Goal: Task Accomplishment & Management: Manage account settings

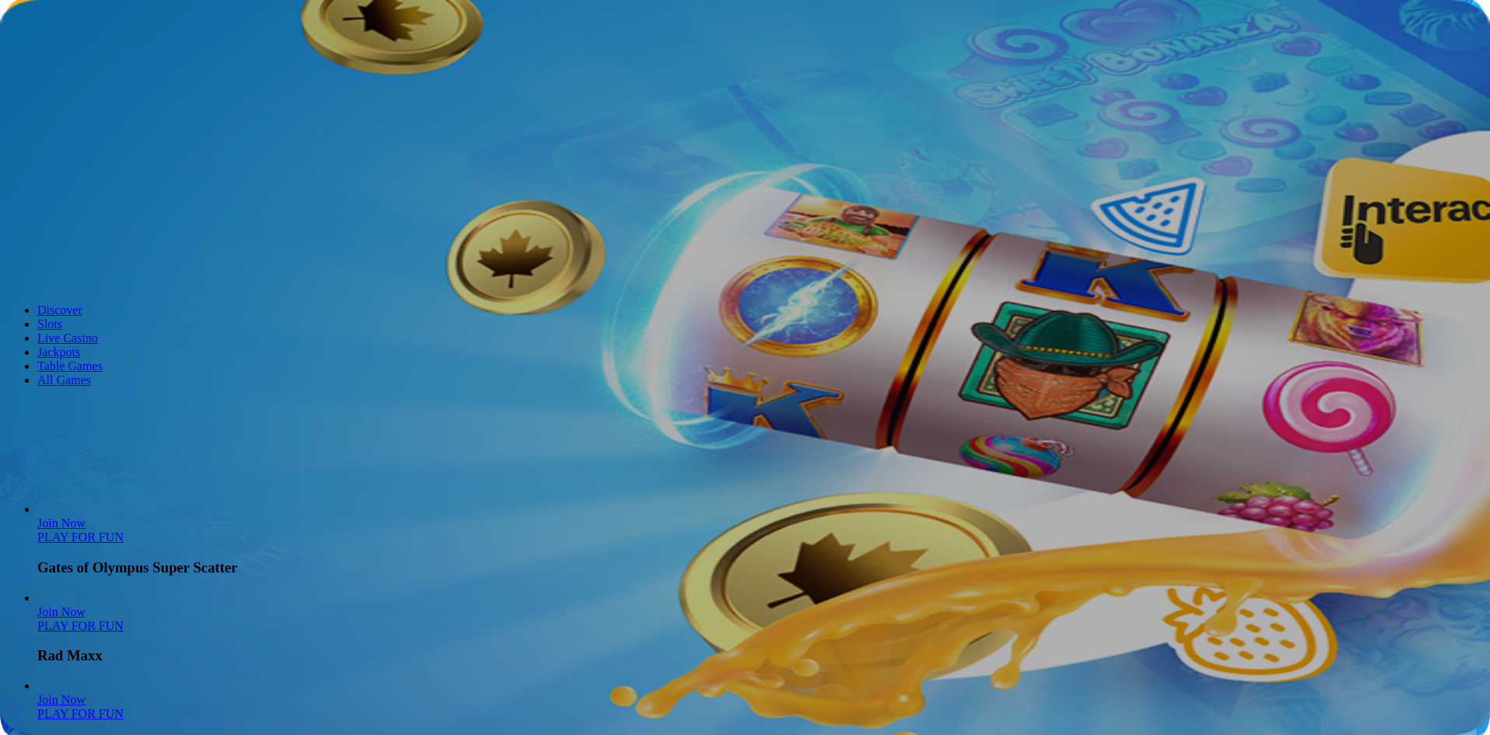
click at [102, 65] on button "Log in" at bounding box center [81, 56] width 40 height 16
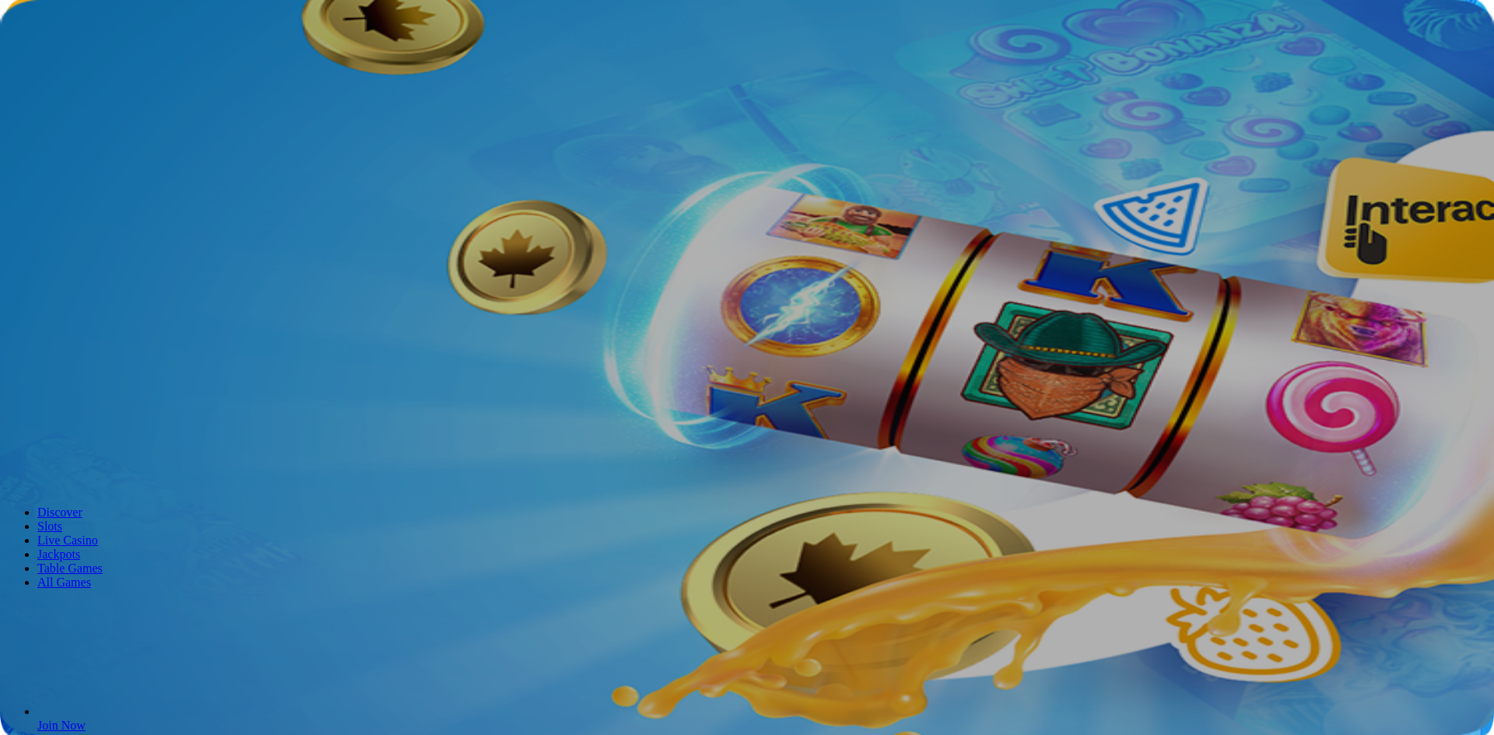
type input "**********"
click at [41, 316] on span "Log In" at bounding box center [26, 322] width 29 height 12
click at [251, 301] on div "WELCOME OFFER GRAB UP TO $2,500 IN BONUSES + 200 FREE SPINS JOIN NOW" at bounding box center [745, 359] width 1478 height 116
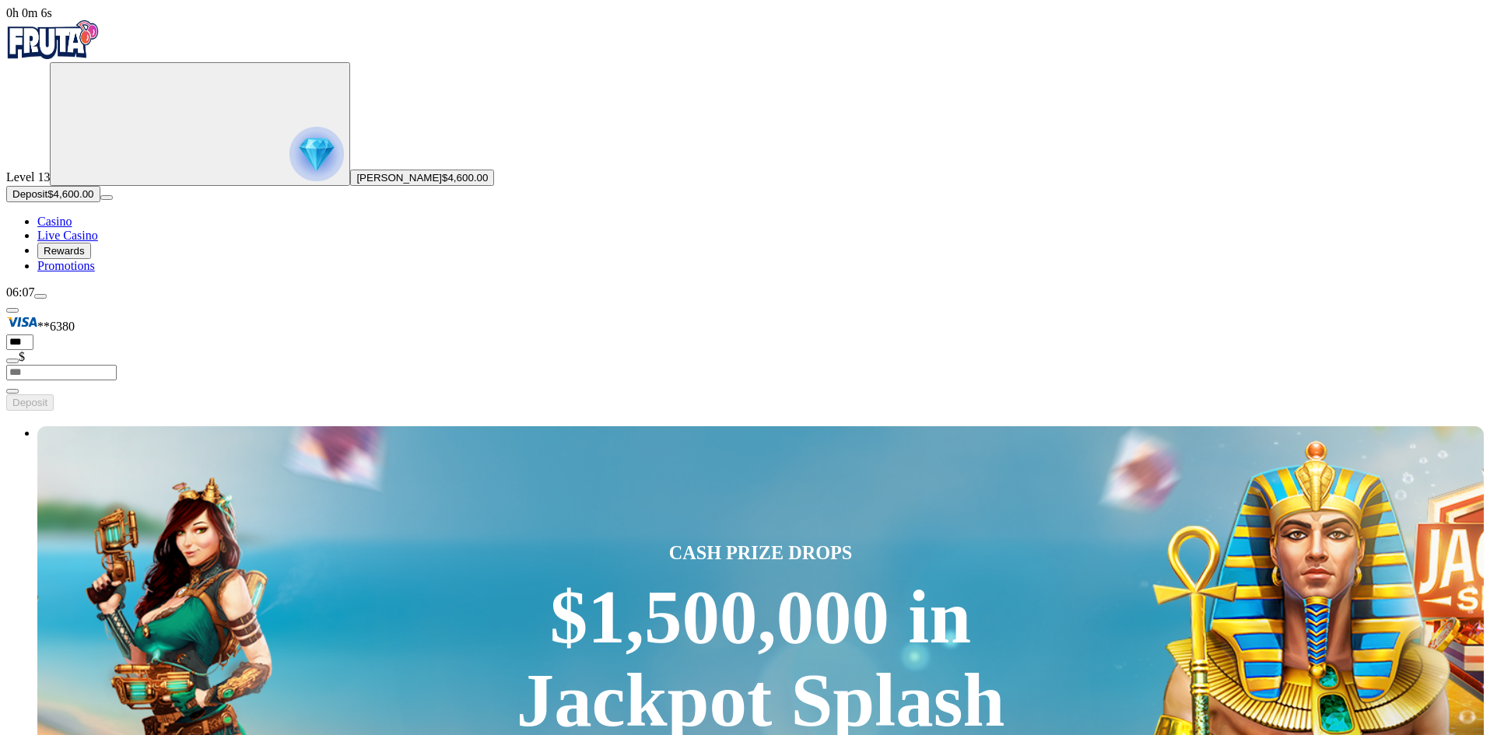
click at [47, 299] on button "menu" at bounding box center [40, 296] width 12 height 5
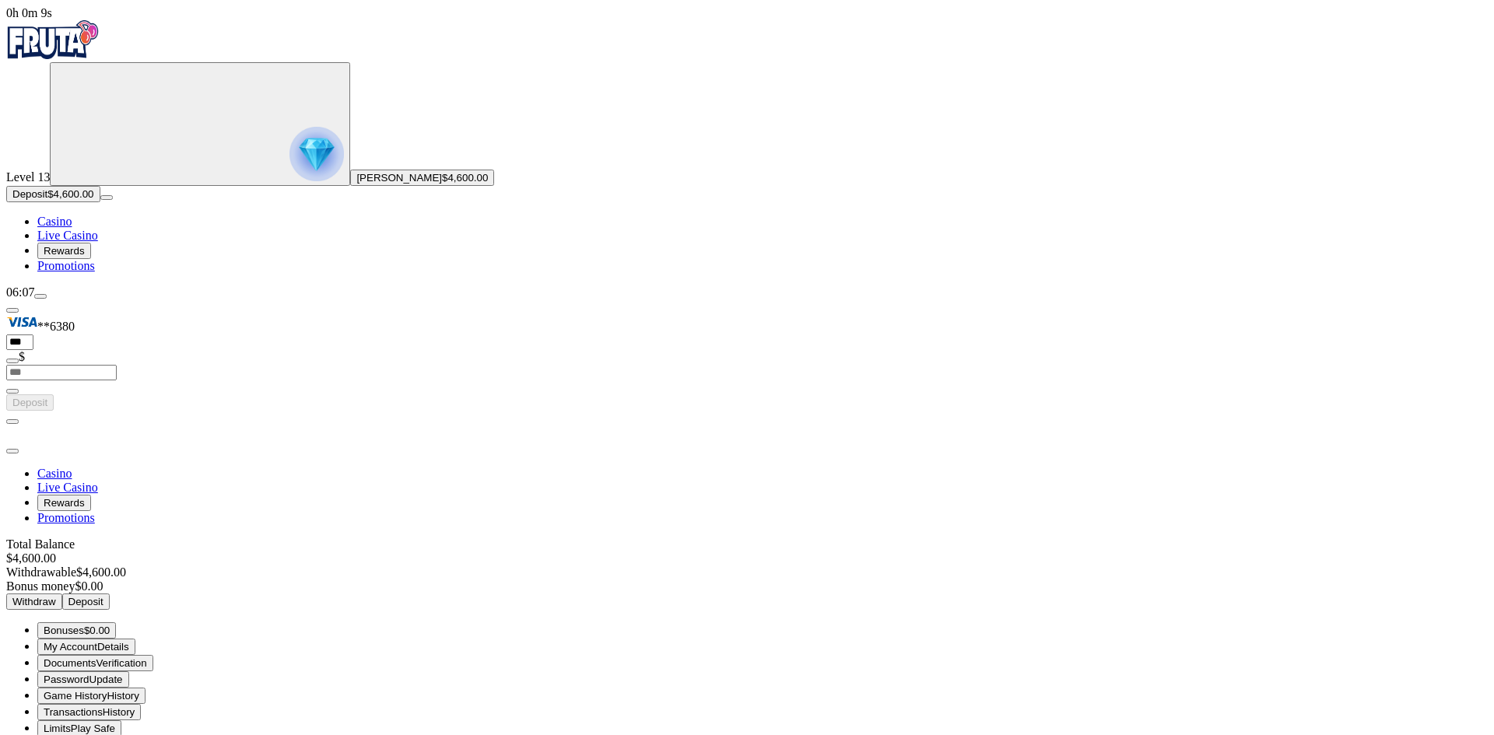
click at [146, 657] on span "Verification" at bounding box center [121, 663] width 51 height 12
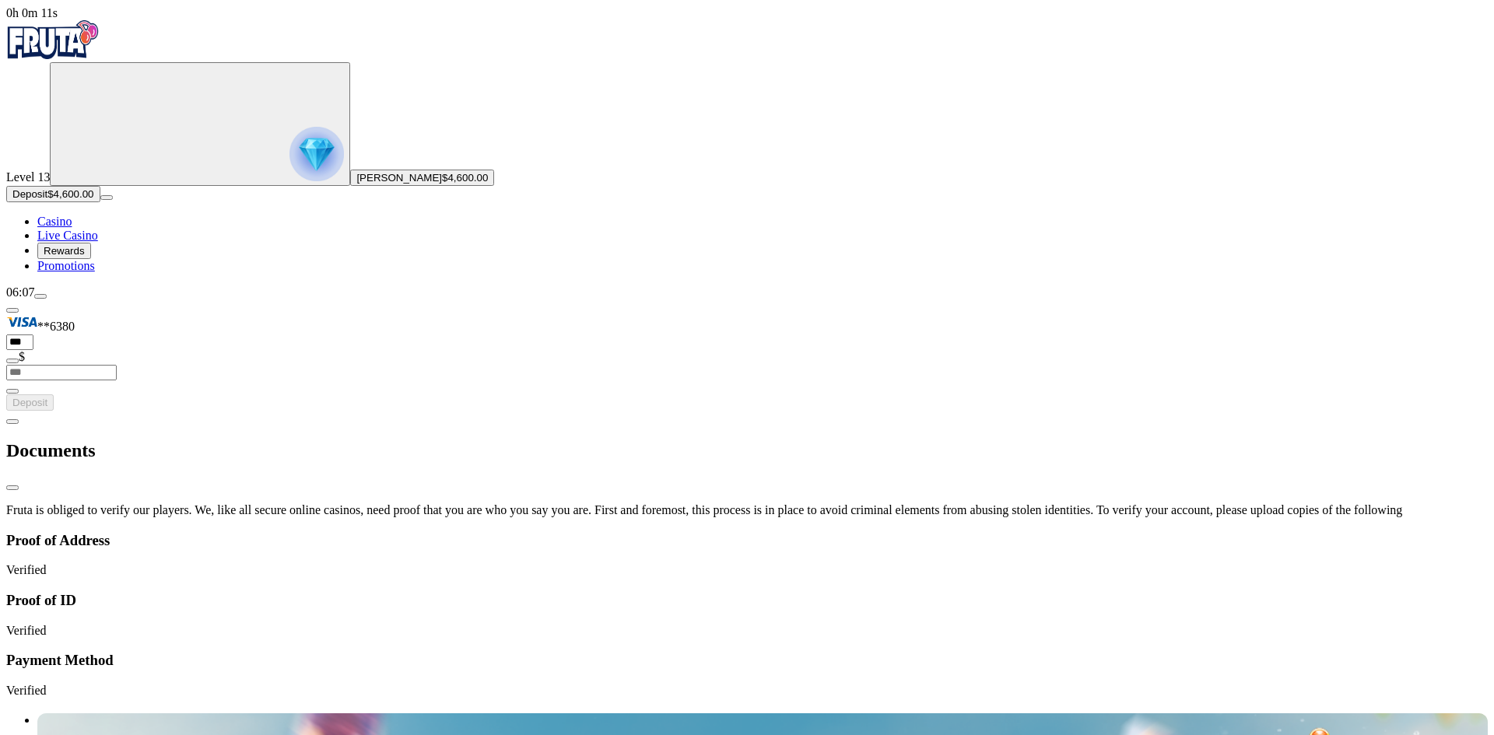
click at [12, 422] on span "chevron-left icon" at bounding box center [12, 422] width 0 height 0
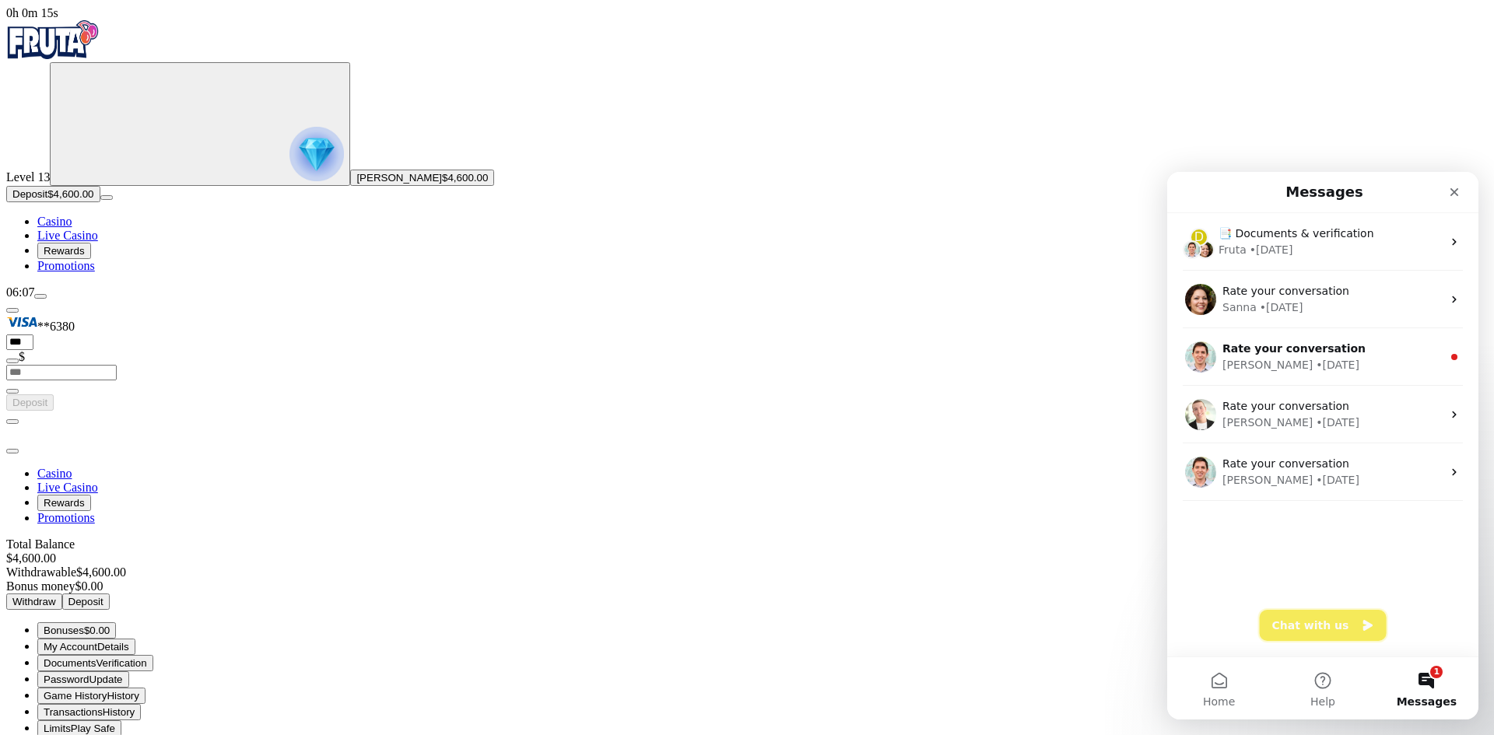
click at [1296, 617] on button "Chat with us" at bounding box center [1323, 625] width 127 height 31
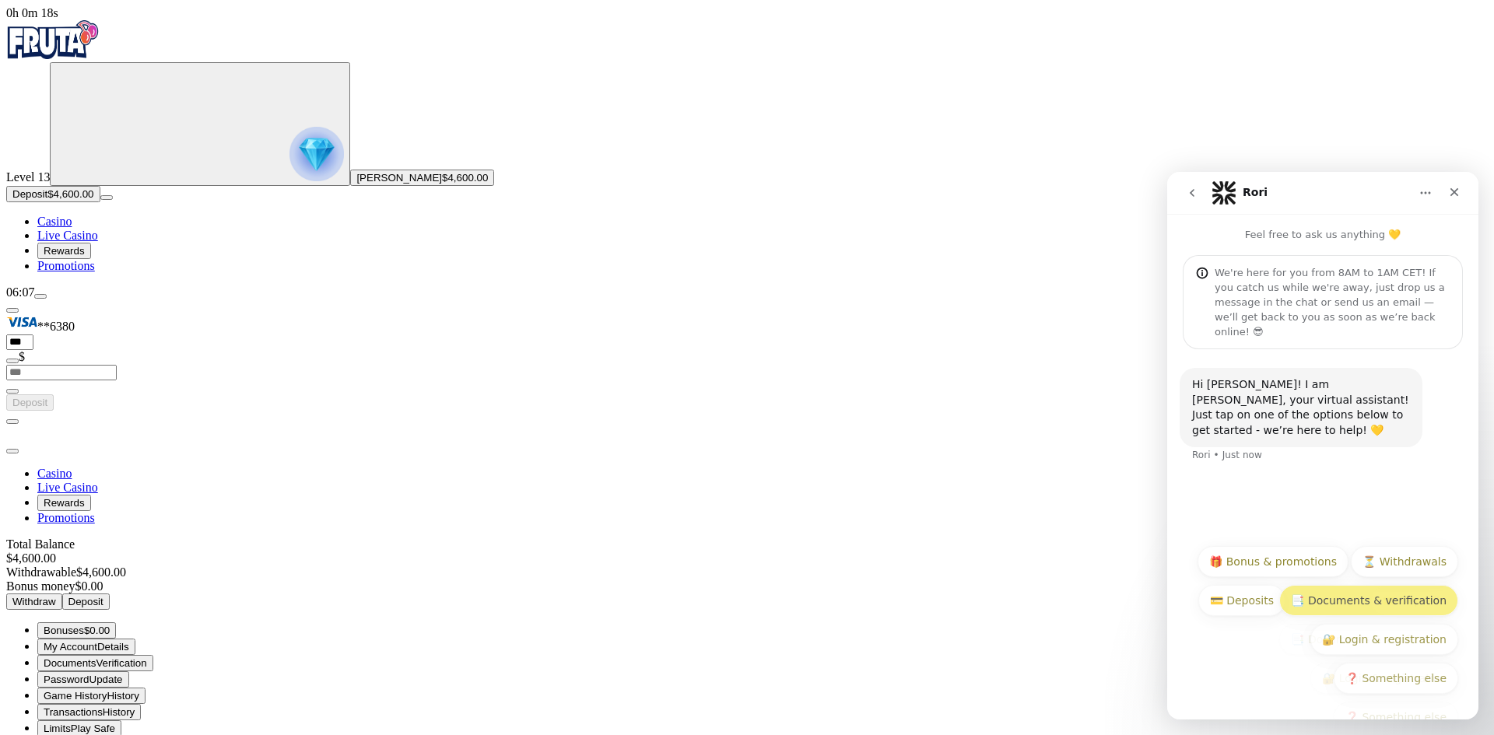
click at [1383, 600] on button "📑 Documents & verification" at bounding box center [1368, 600] width 179 height 31
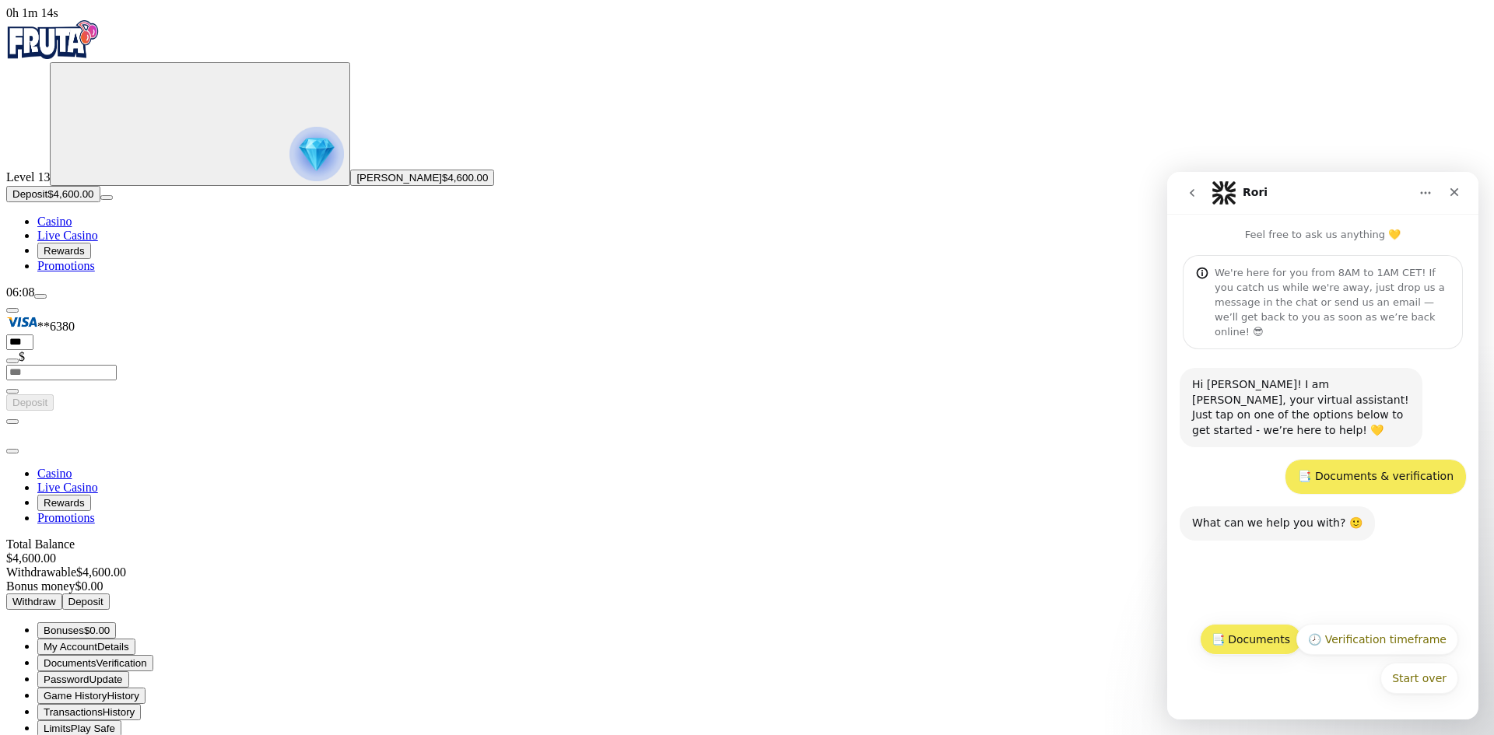
click at [1260, 634] on button "📑 Documents" at bounding box center [1251, 639] width 102 height 31
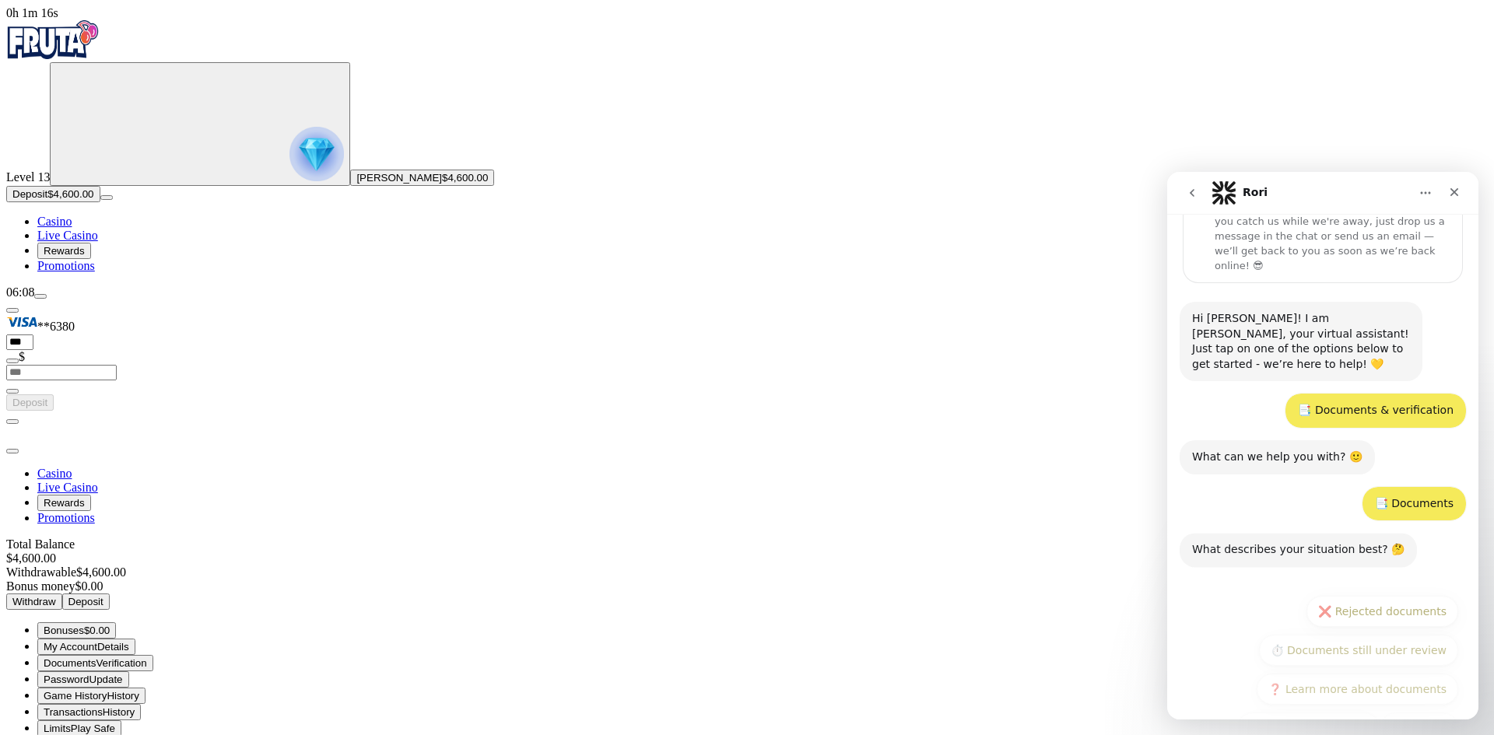
scroll to position [86, 0]
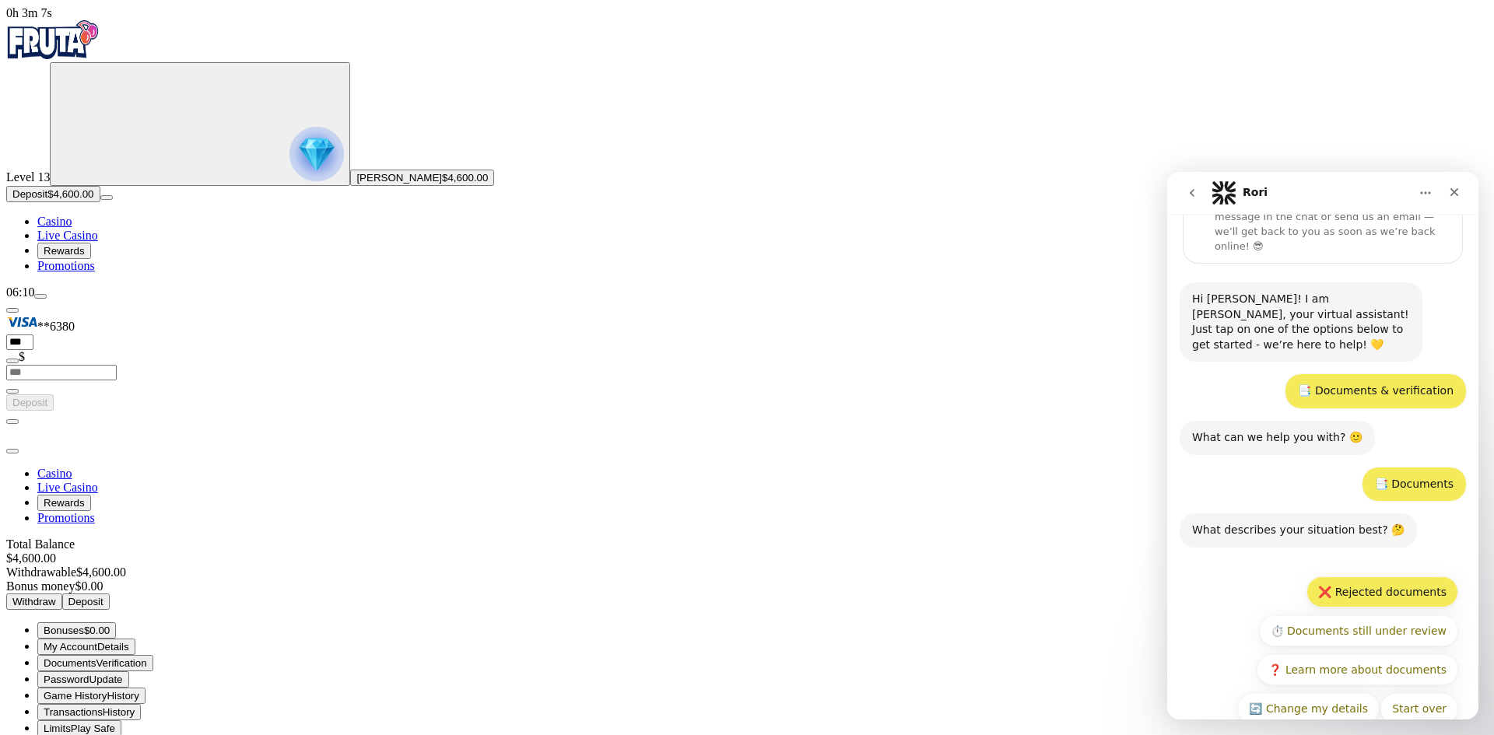
click at [1383, 577] on button "❌ Rejected documents" at bounding box center [1382, 592] width 152 height 31
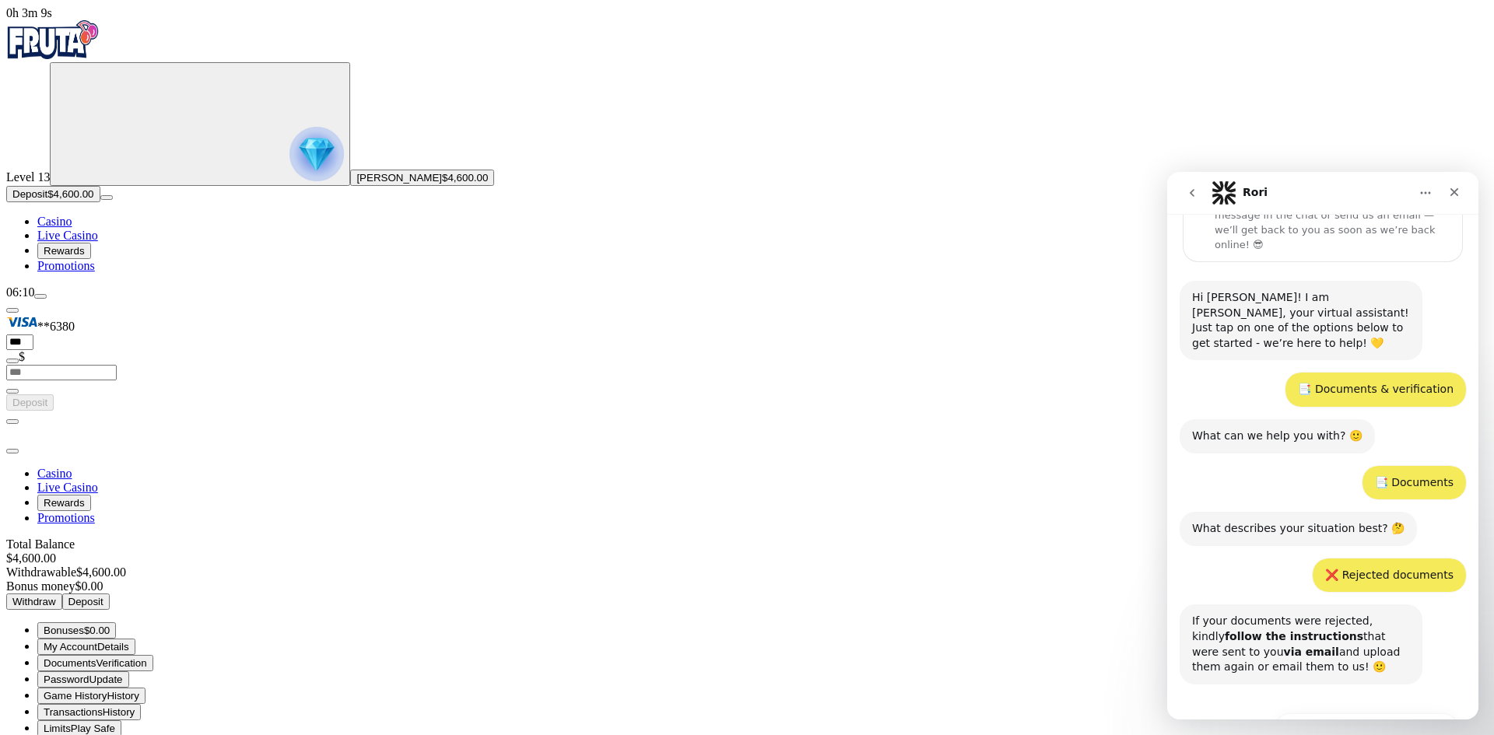
scroll to position [146, 0]
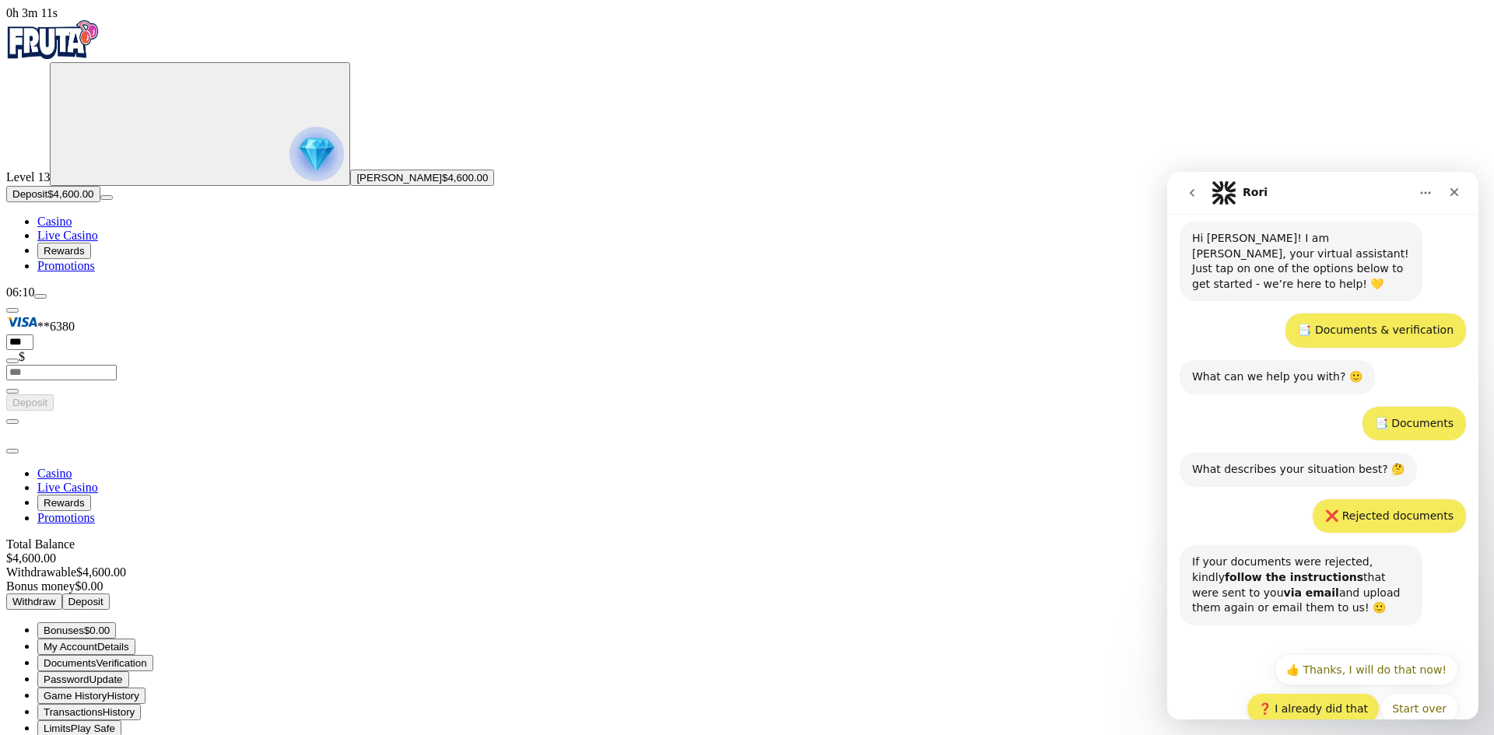
click at [1345, 693] on button "❓ I already did that" at bounding box center [1313, 708] width 133 height 31
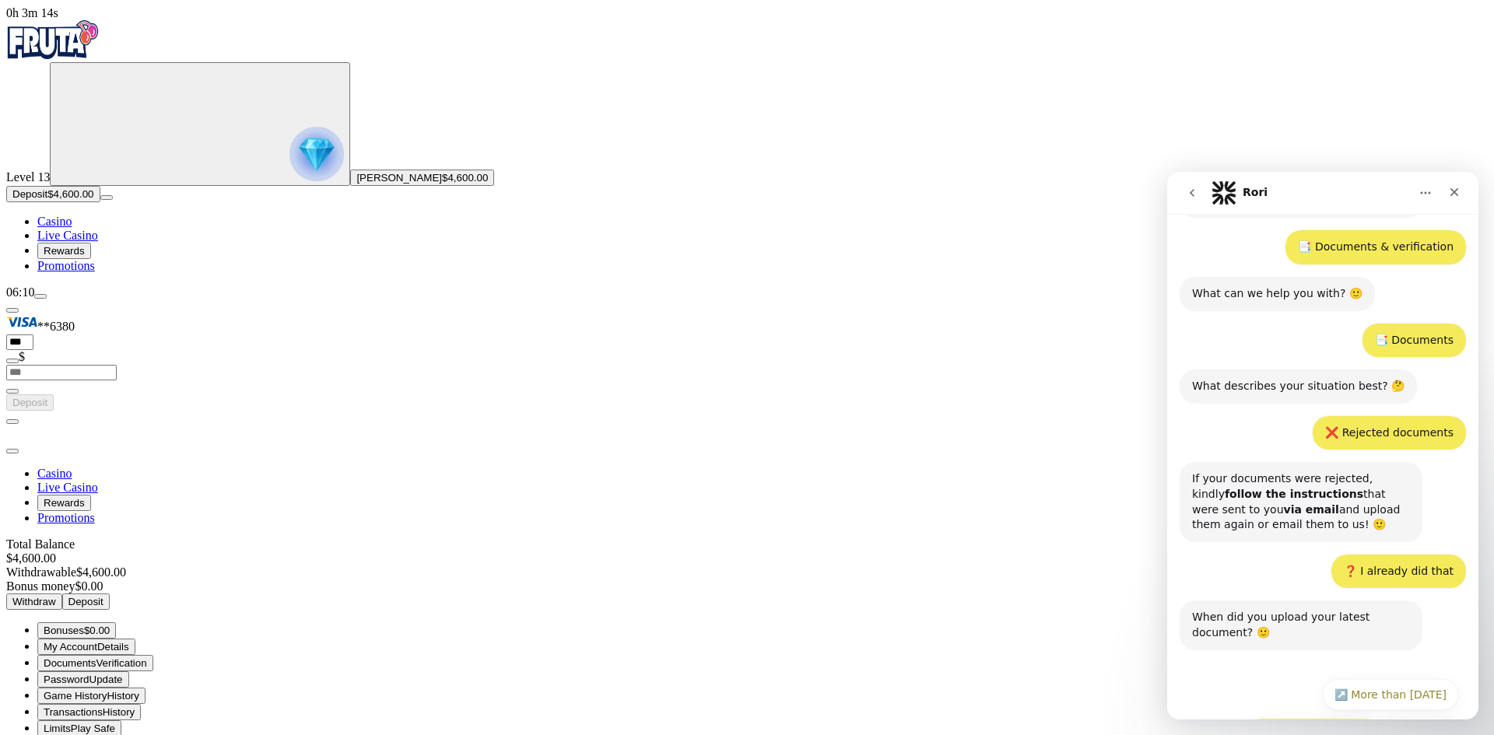
scroll to position [254, 0]
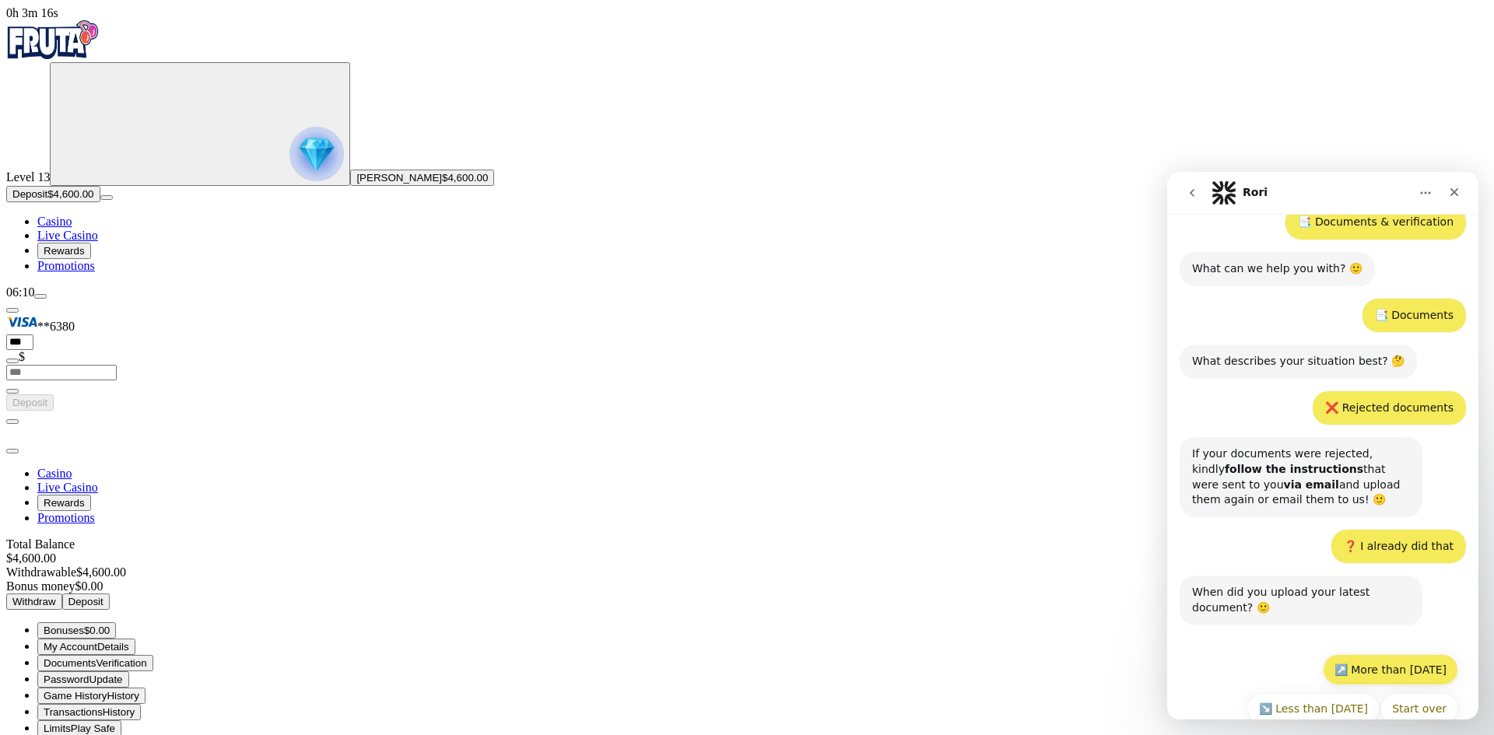
click at [1378, 654] on button "↗️ More than [DATE]" at bounding box center [1390, 669] width 135 height 31
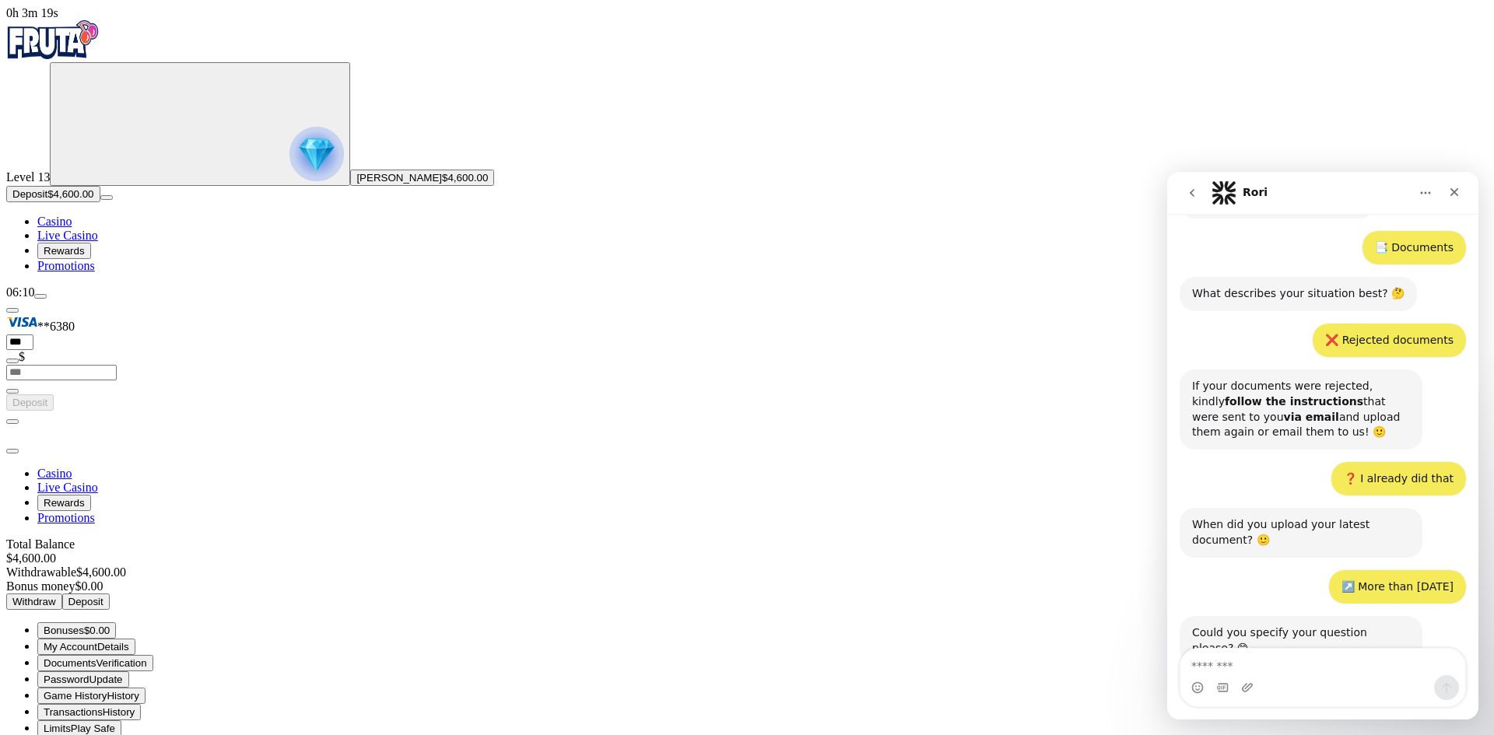
scroll to position [326, 0]
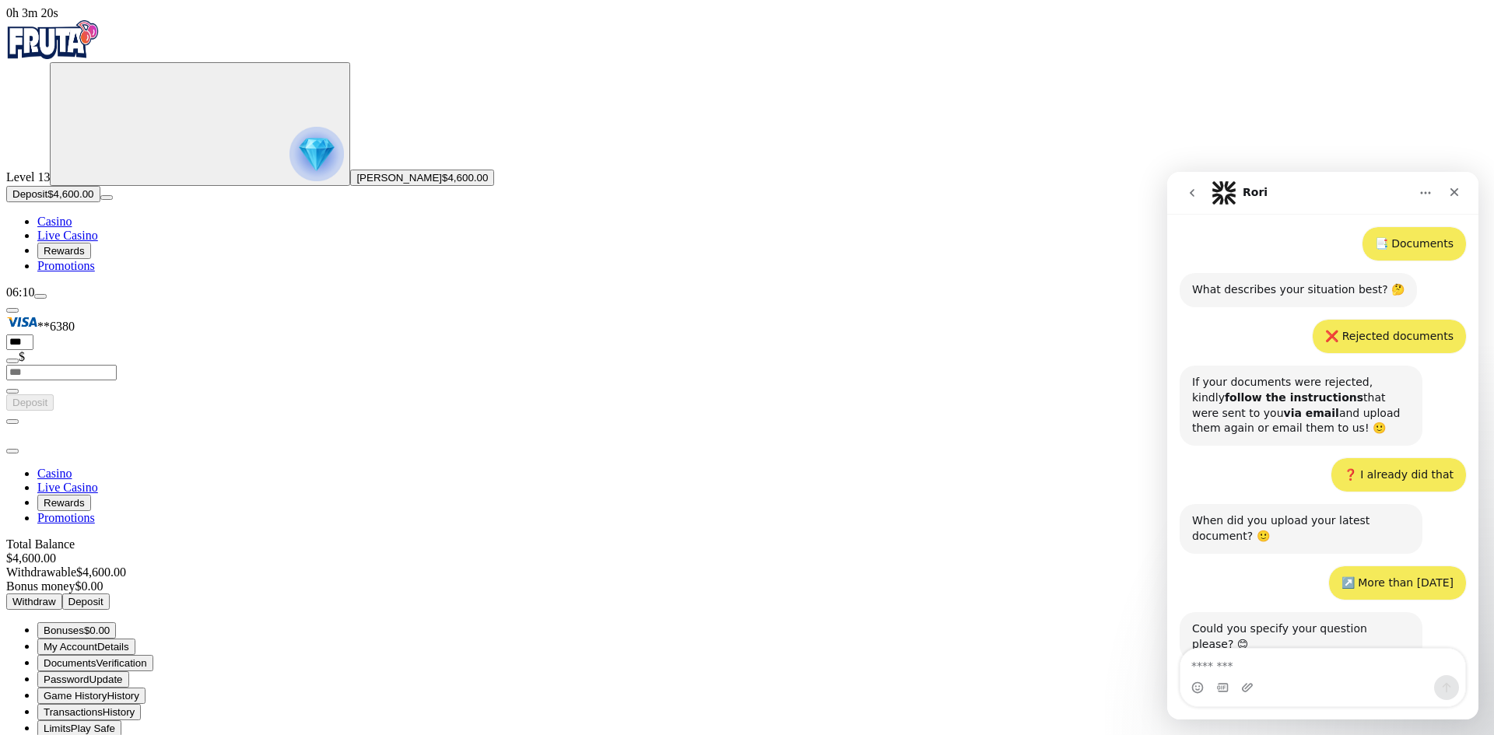
click at [1321, 672] on textarea "Message…" at bounding box center [1322, 662] width 285 height 26
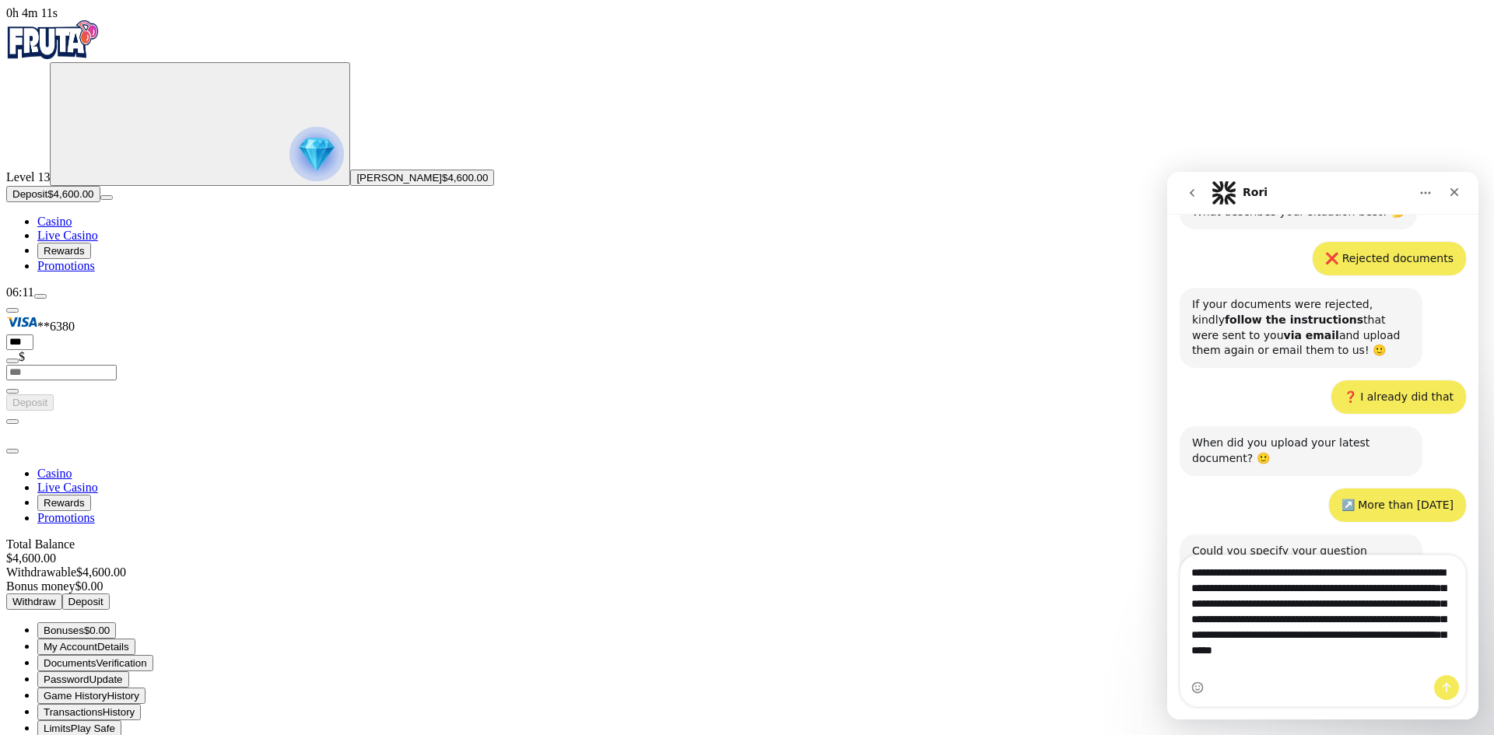
scroll to position [419, 0]
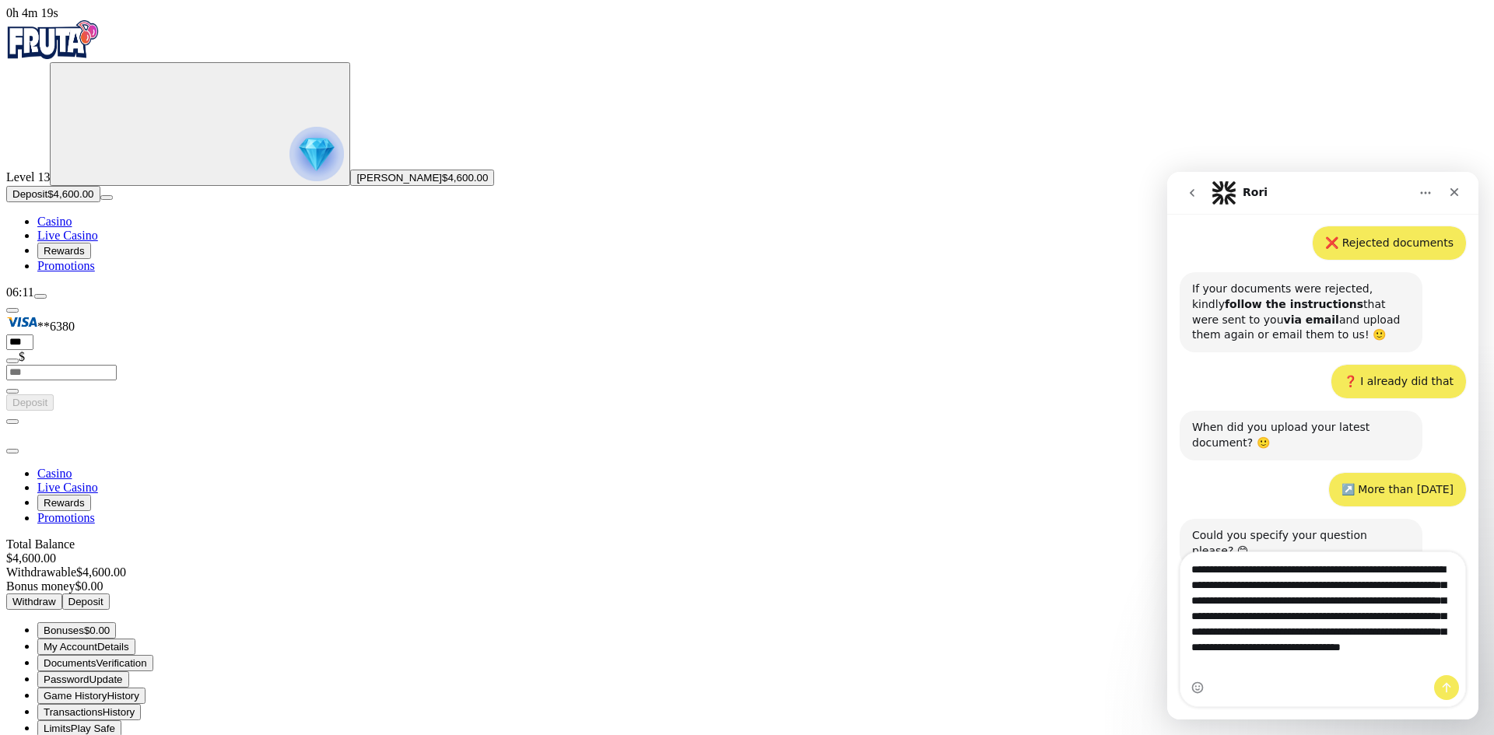
type textarea "**********"
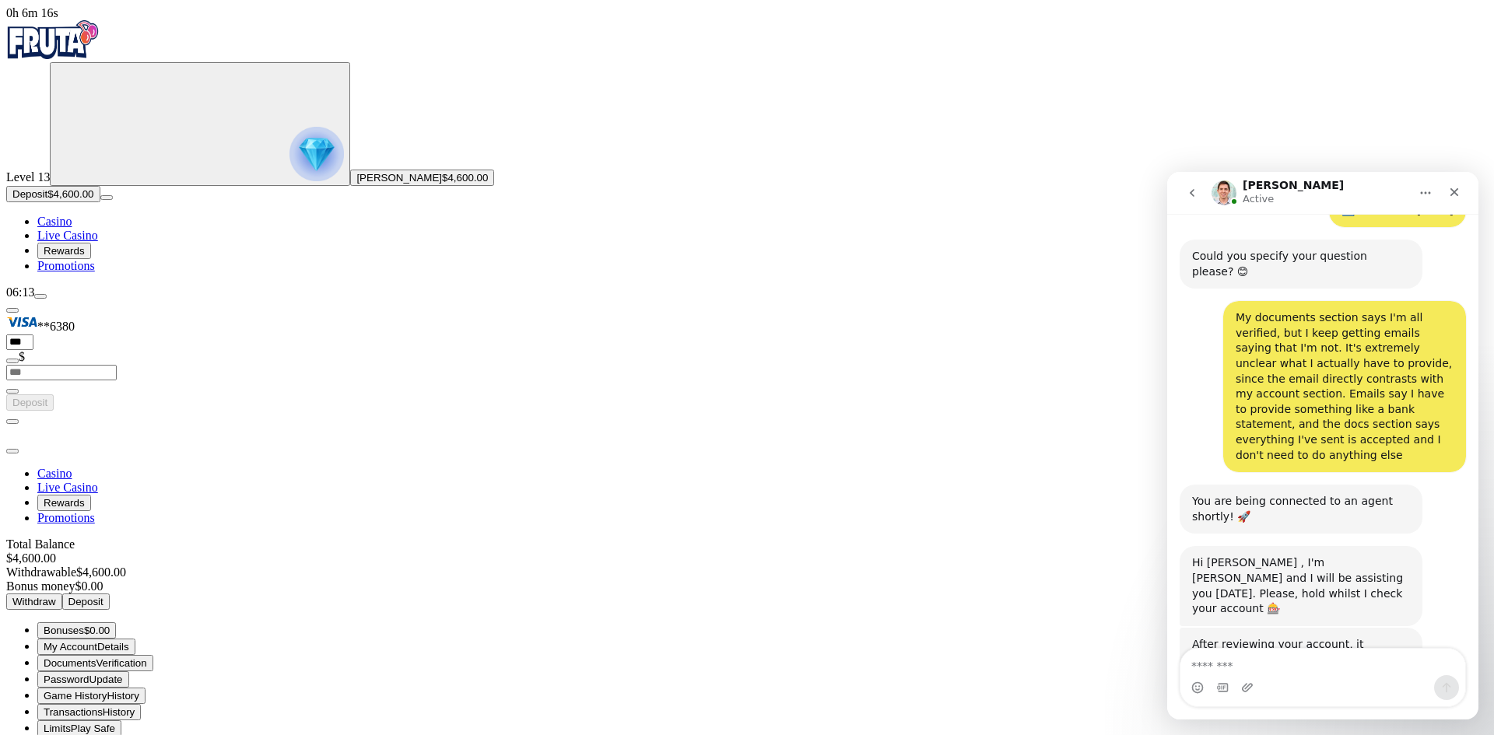
scroll to position [759, 0]
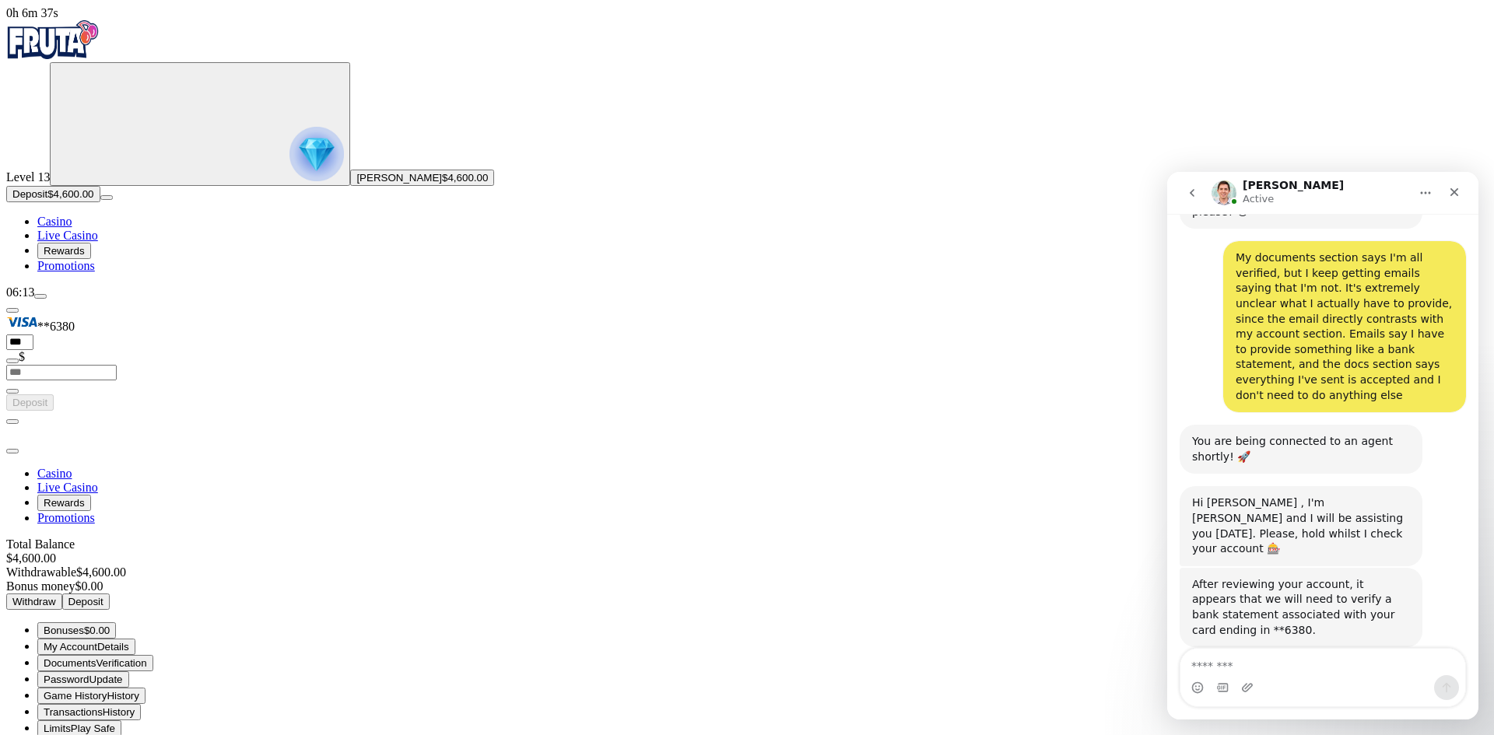
click at [1282, 657] on textarea "Message…" at bounding box center [1322, 662] width 285 height 26
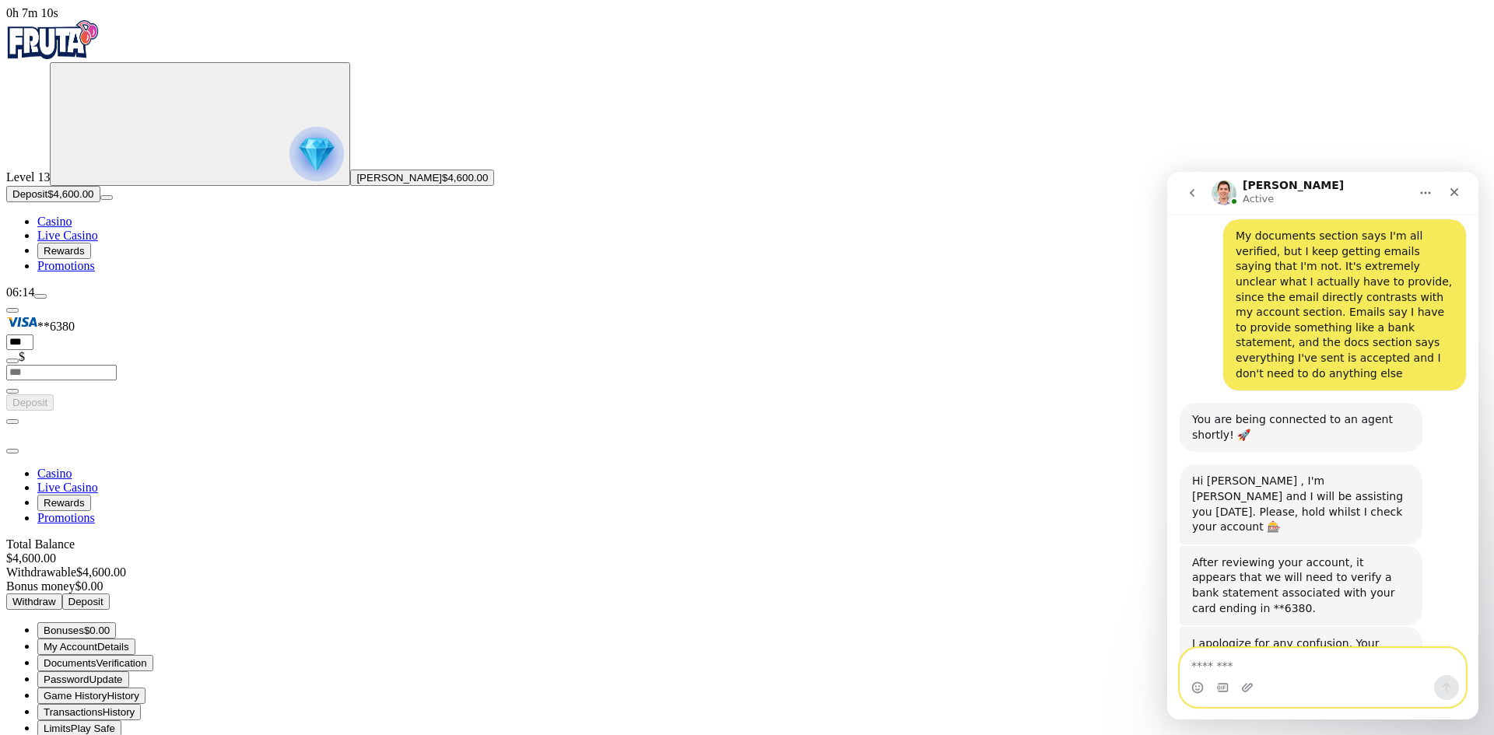
click at [1254, 672] on textarea "Message…" at bounding box center [1322, 662] width 285 height 26
click at [1261, 664] on textarea "Message…" at bounding box center [1322, 662] width 285 height 26
click at [146, 657] on span "Verification" at bounding box center [121, 663] width 51 height 12
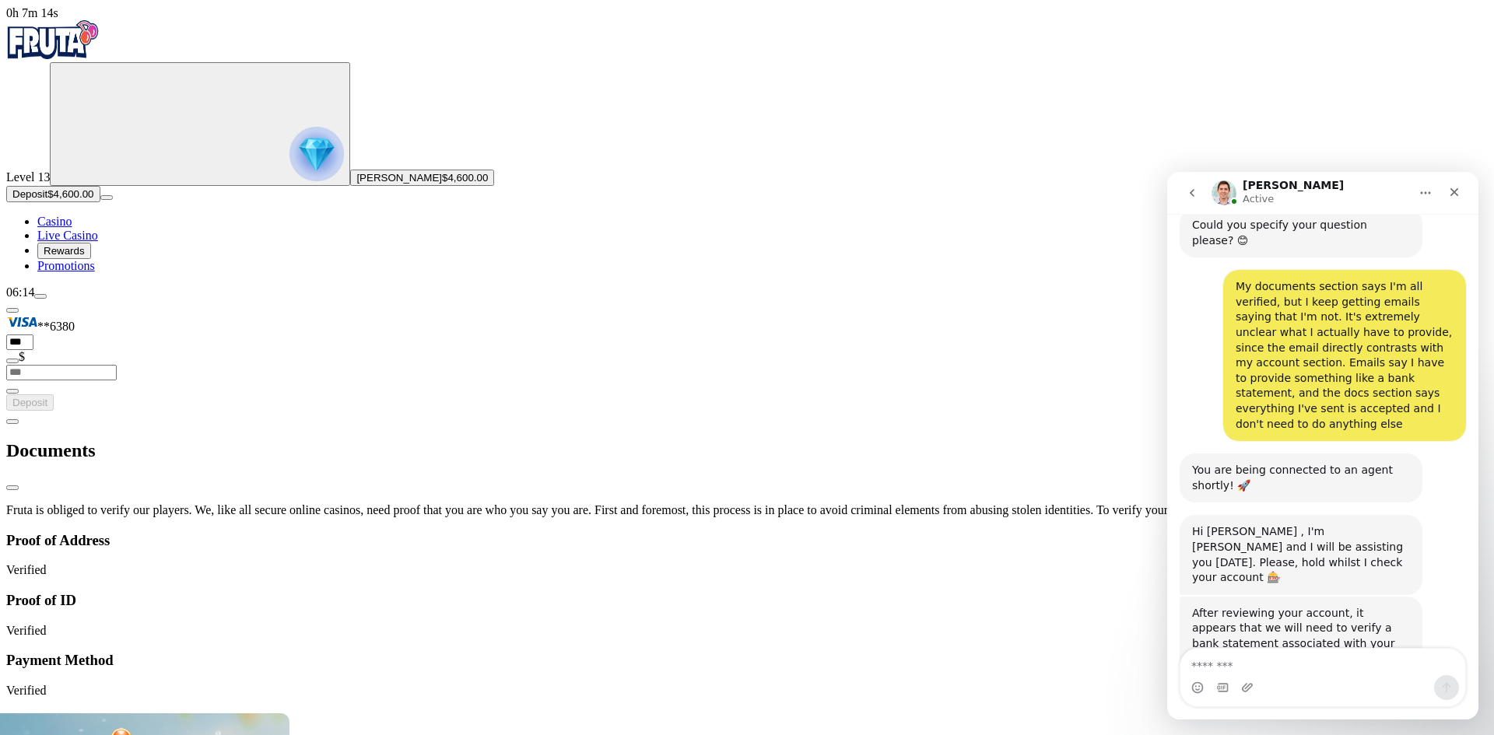
scroll to position [780, 0]
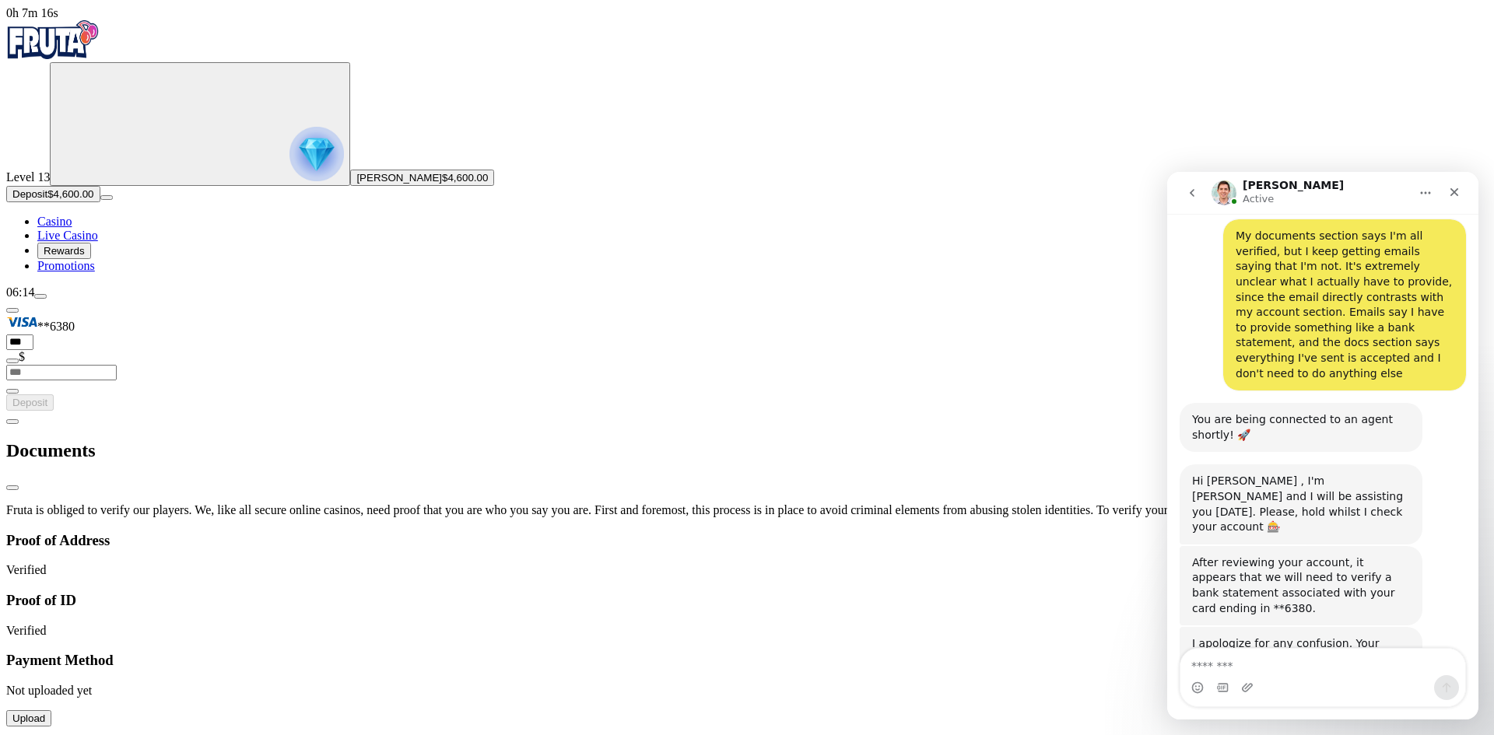
click at [45, 713] on span "Upload" at bounding box center [28, 719] width 33 height 12
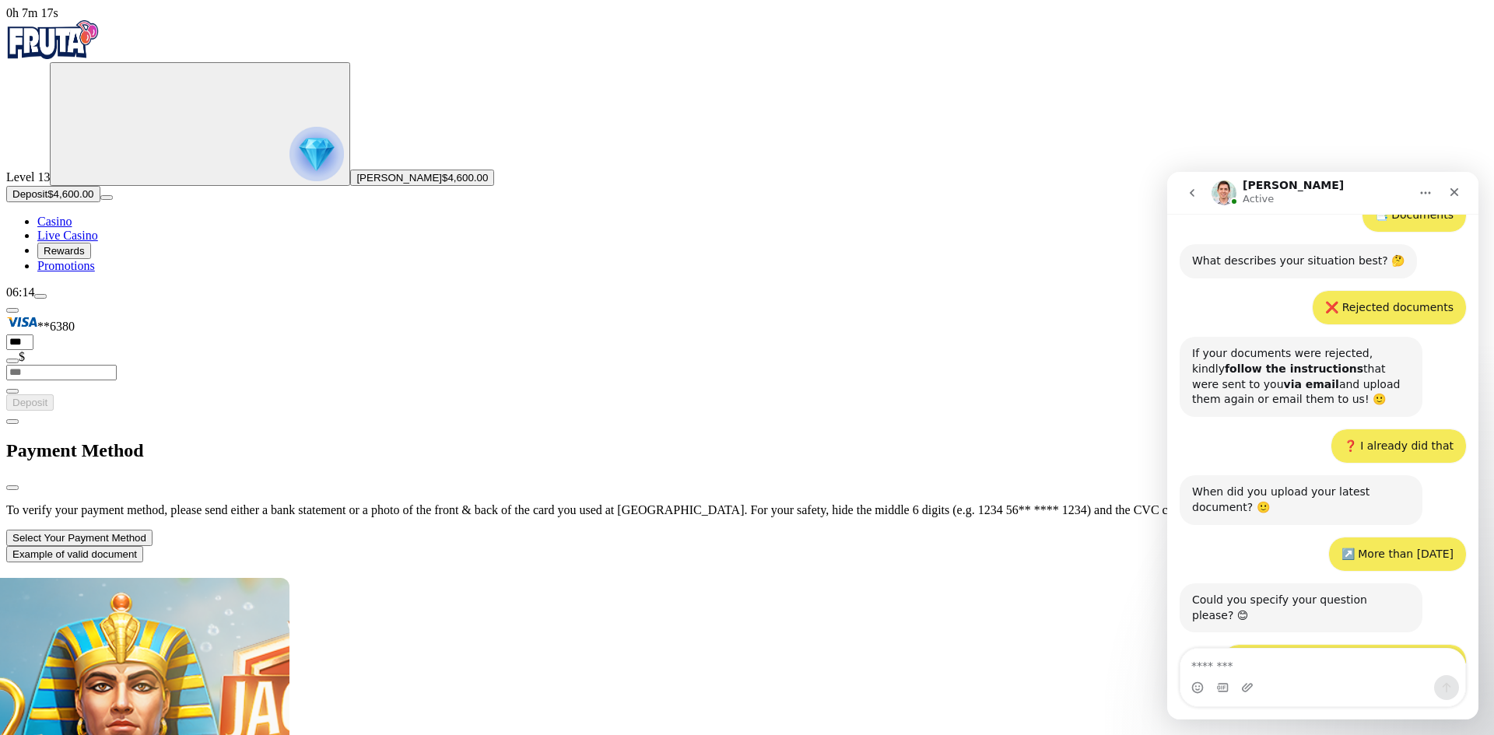
click at [153, 530] on button "Select Your Payment Method" at bounding box center [79, 538] width 146 height 16
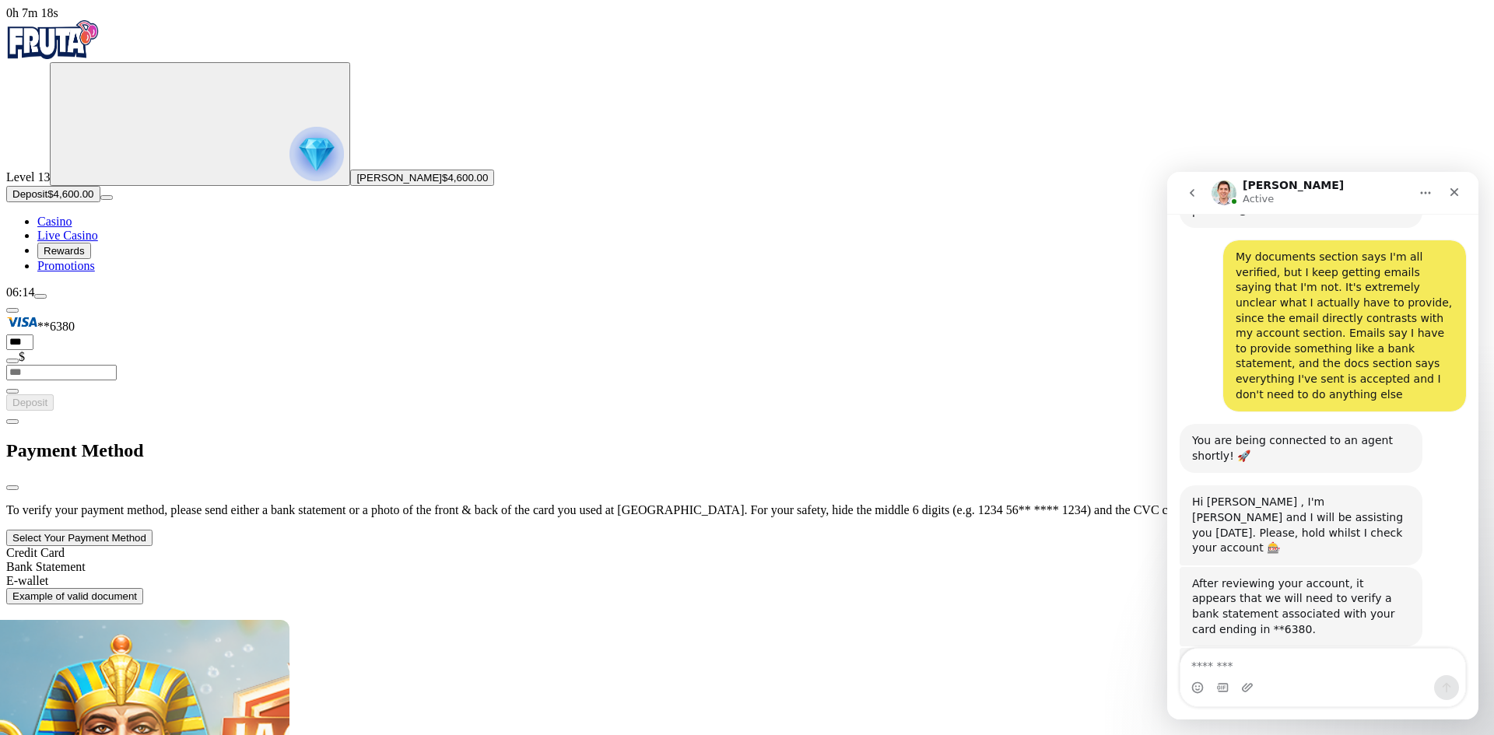
scroll to position [780, 0]
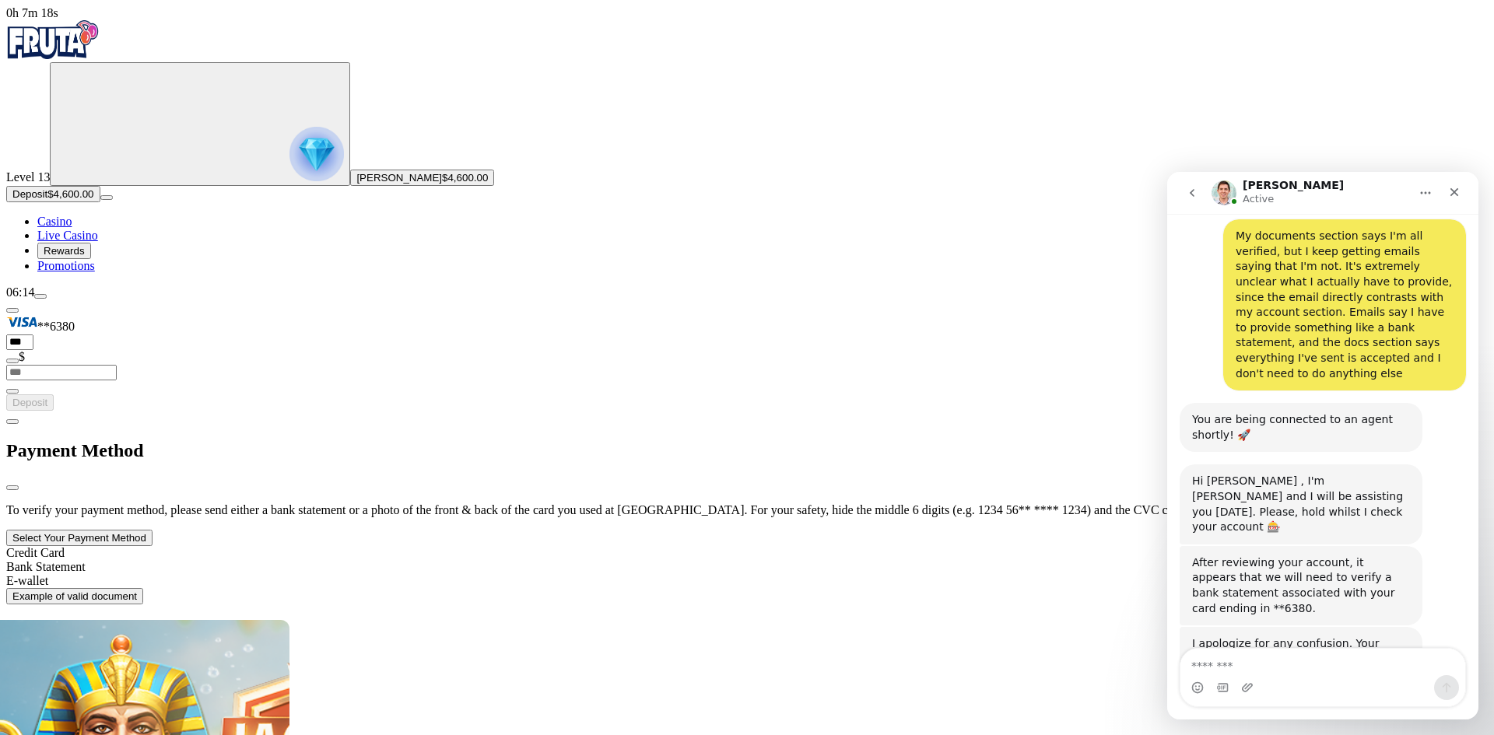
click at [246, 560] on div "Bank Statement" at bounding box center [747, 567] width 1482 height 14
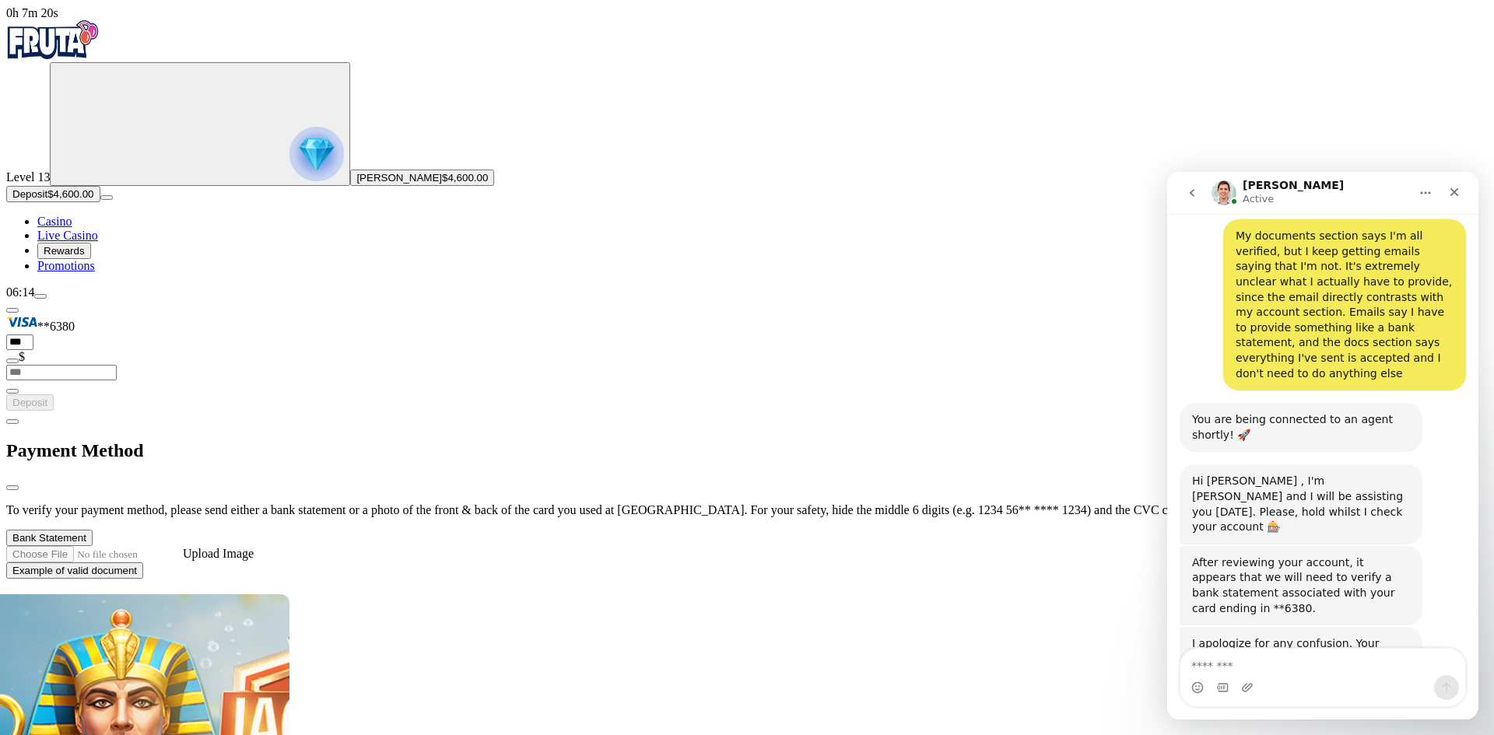
click at [254, 547] on span "Upload Image" at bounding box center [218, 553] width 71 height 13
click at [183, 546] on input "Upload Image" at bounding box center [94, 554] width 177 height 16
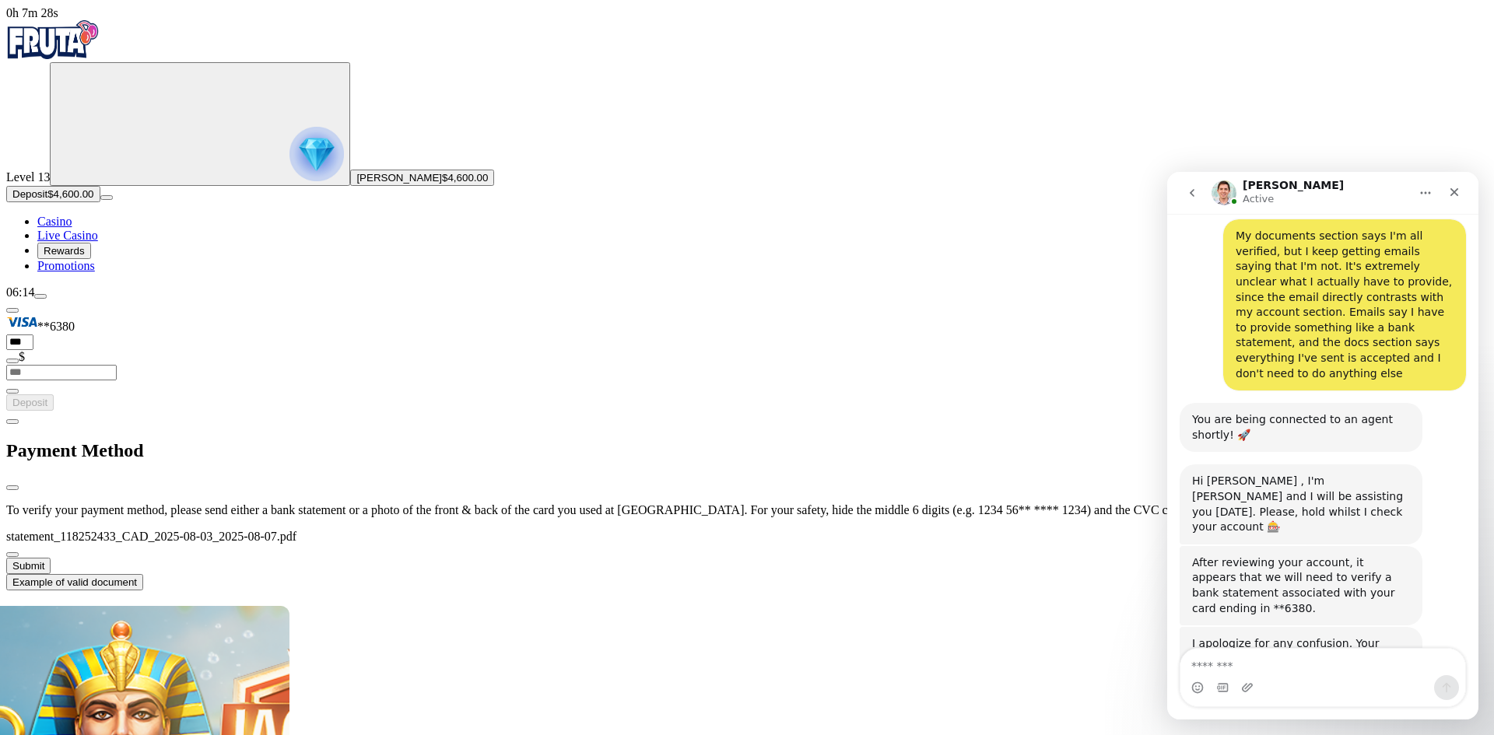
click at [44, 560] on span "Submit" at bounding box center [28, 566] width 32 height 12
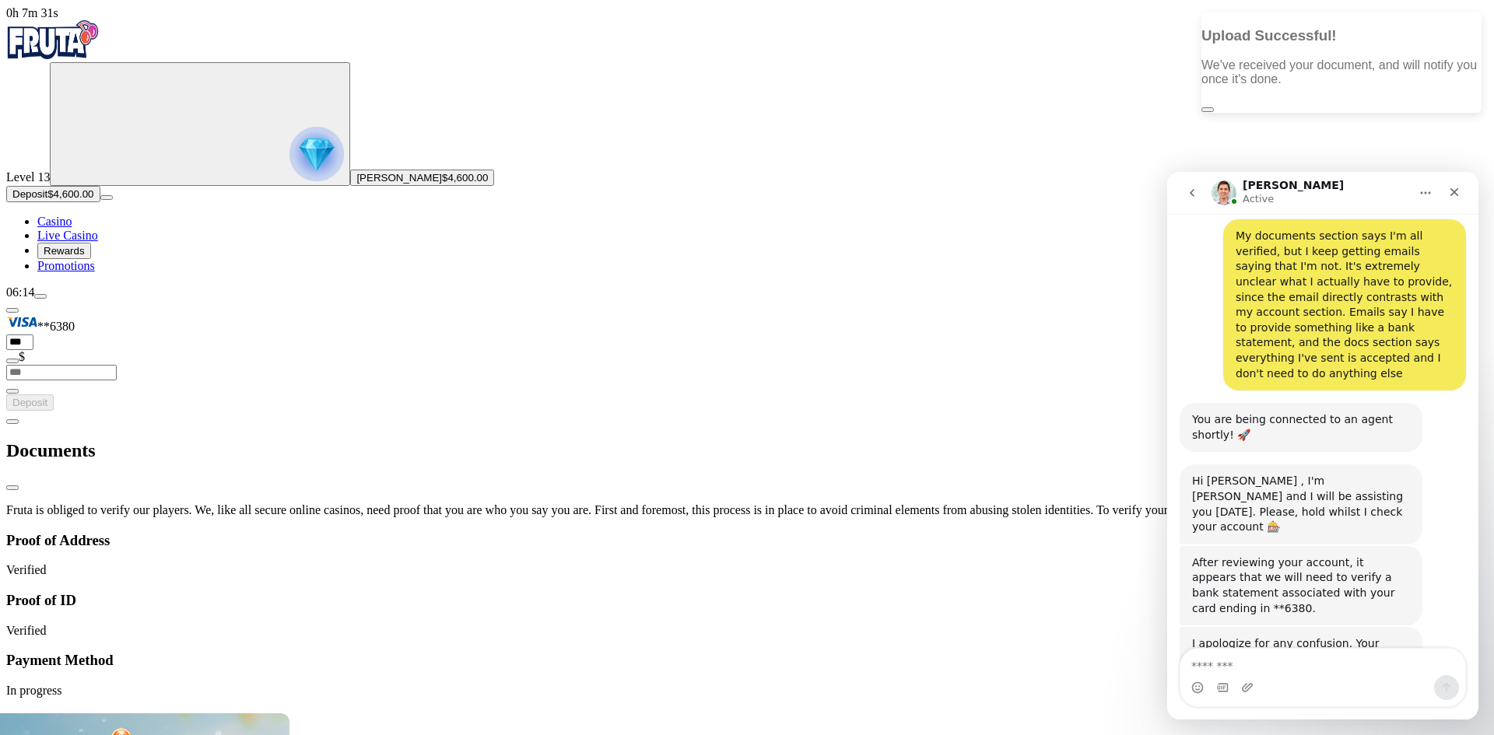
click at [1264, 677] on div "Intercom messenger" at bounding box center [1322, 687] width 285 height 25
click at [1261, 676] on div "Intercom messenger" at bounding box center [1322, 687] width 285 height 25
click at [1268, 665] on textarea "Message…" at bounding box center [1322, 662] width 285 height 26
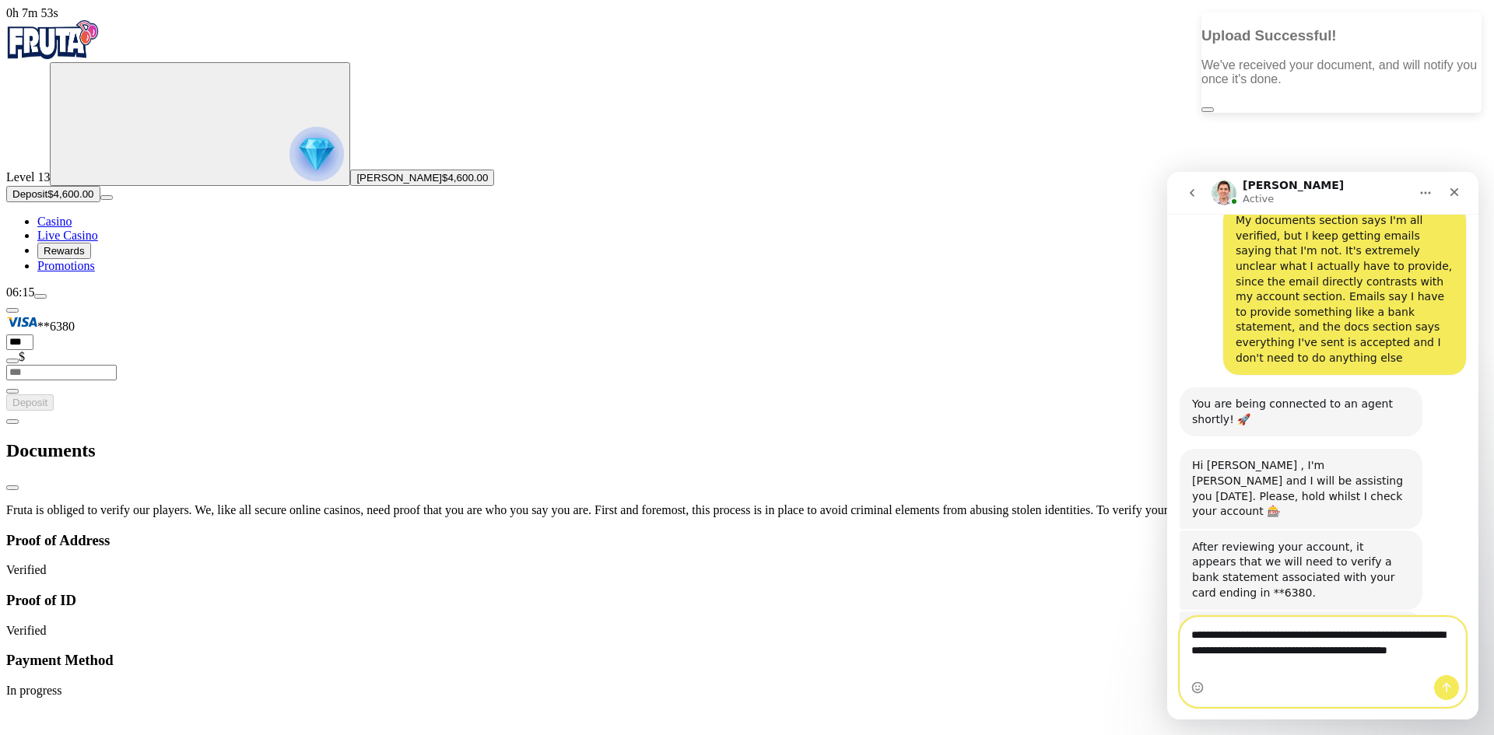
scroll to position [812, 0]
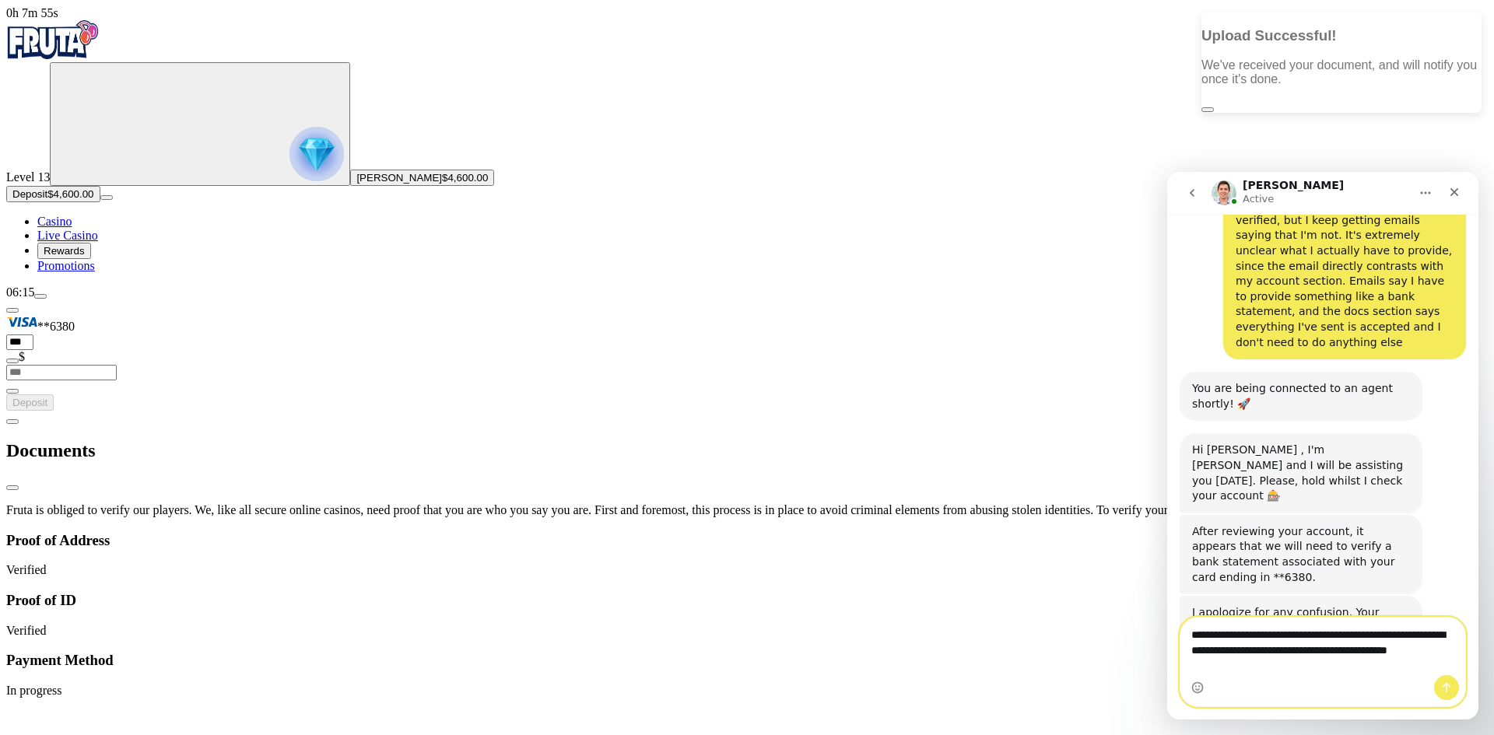
click at [1320, 648] on textarea "**********" at bounding box center [1322, 647] width 285 height 58
click at [1320, 650] on textarea "**********" at bounding box center [1322, 647] width 285 height 58
click at [1282, 664] on textarea "**********" at bounding box center [1322, 647] width 285 height 58
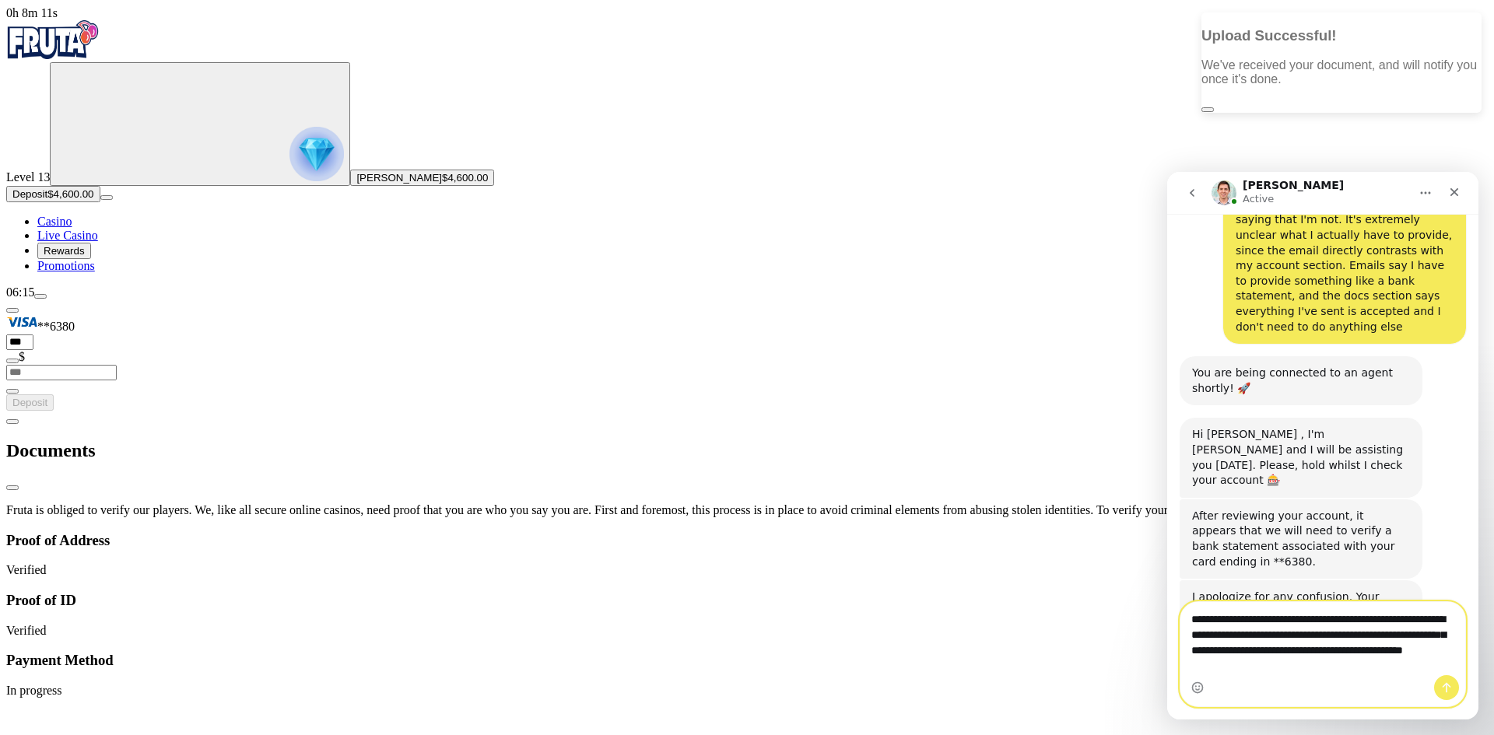
type textarea "**********"
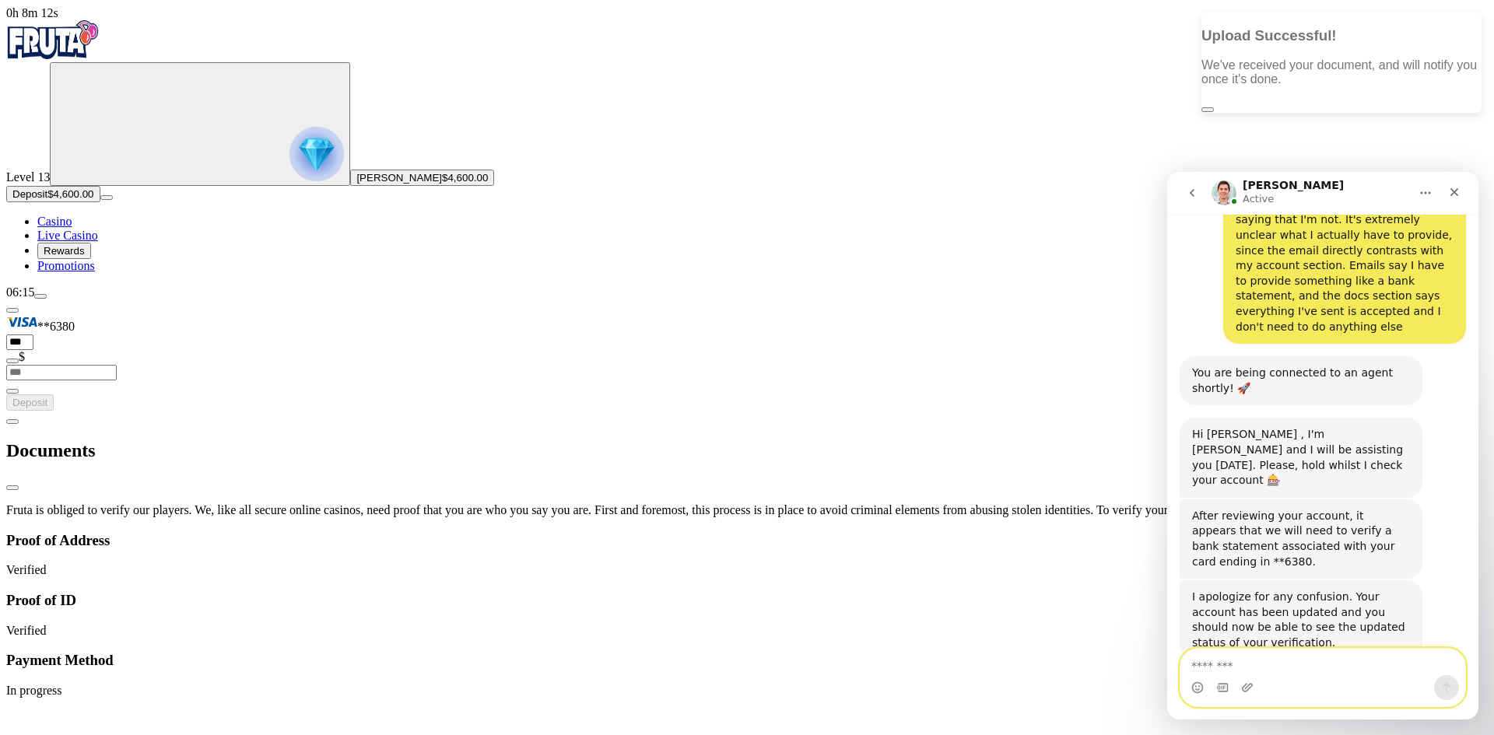
scroll to position [888, 0]
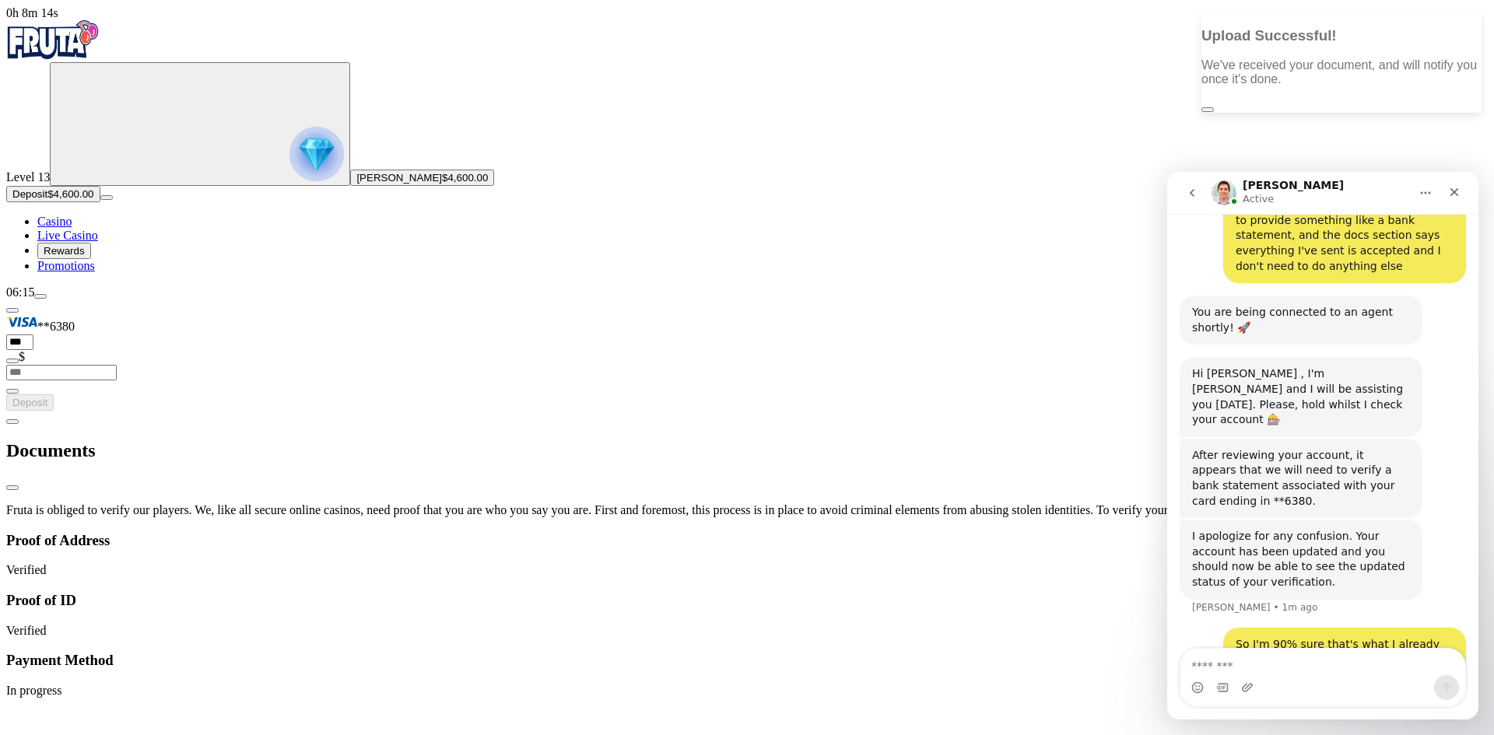
click at [1254, 700] on div "Intercom messenger" at bounding box center [1249, 687] width 16 height 25
click at [1243, 687] on icon "Upload attachment" at bounding box center [1247, 687] width 11 height 9
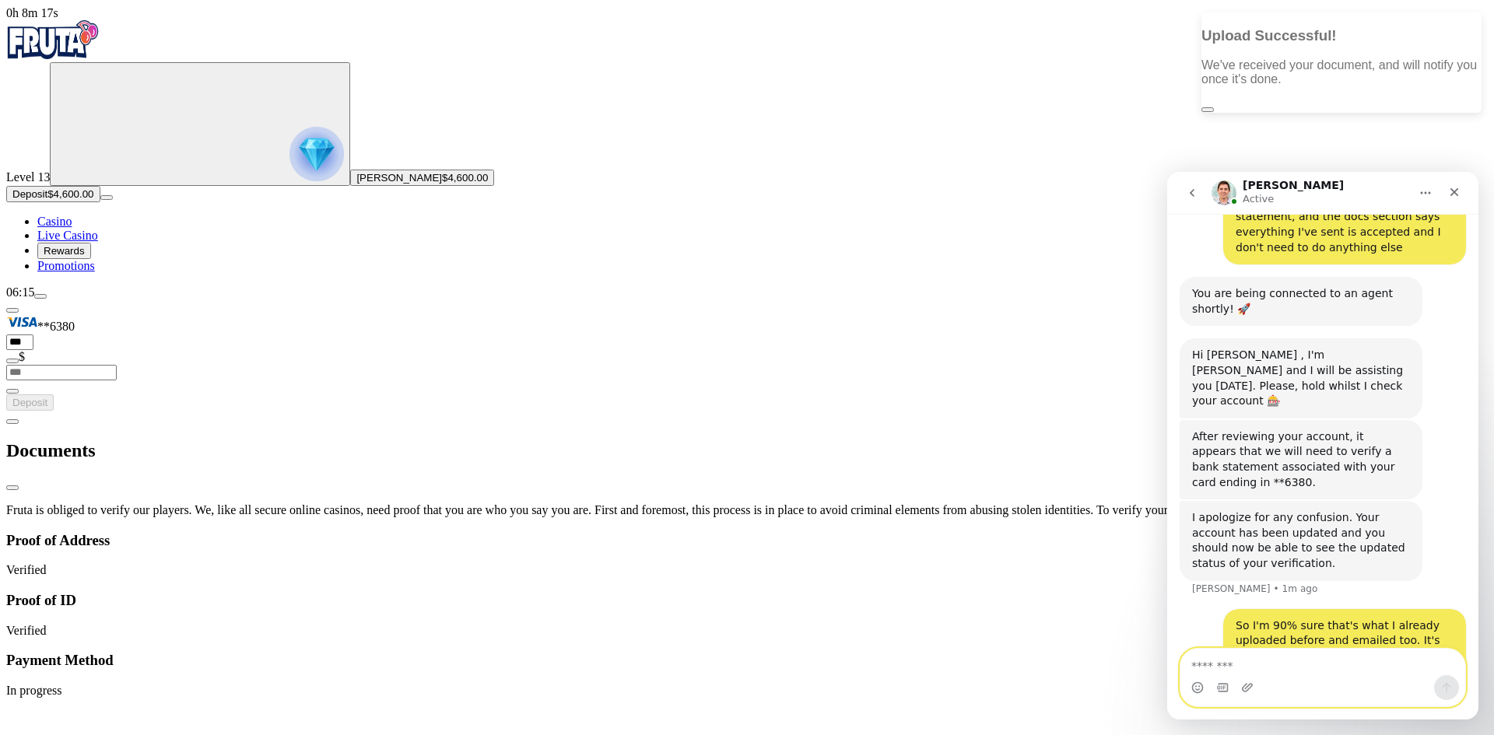
scroll to position [925, 0]
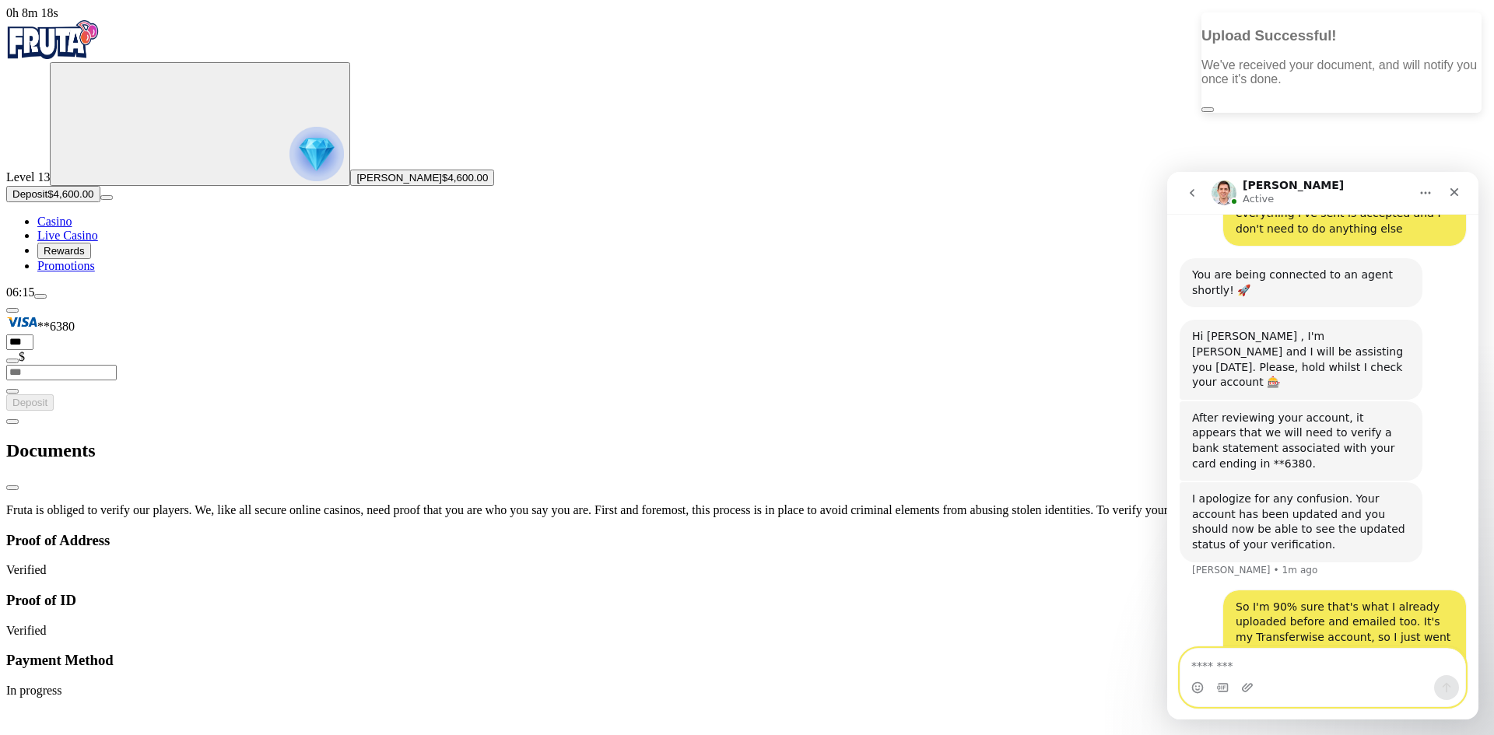
click at [1257, 663] on textarea "Message…" at bounding box center [1322, 662] width 285 height 26
type textarea "**********"
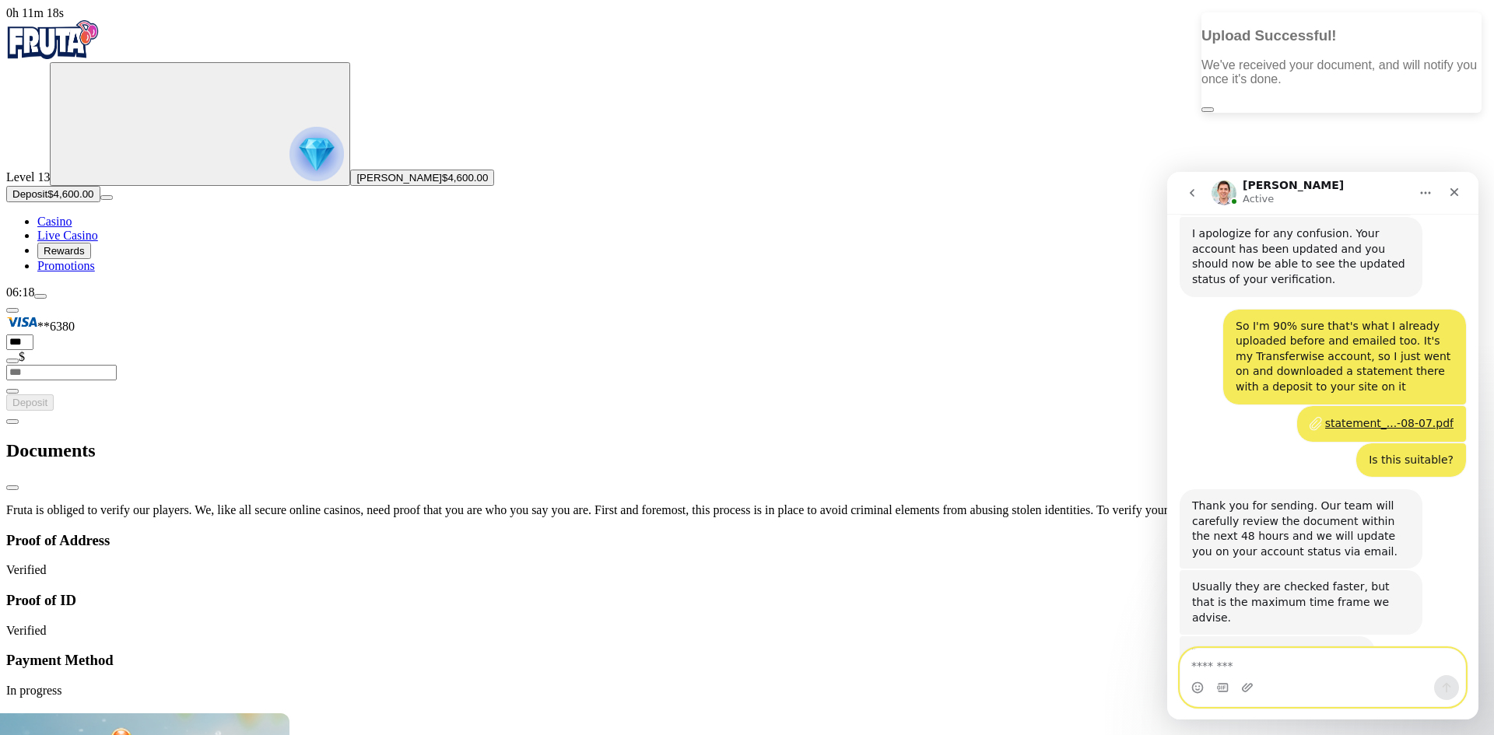
scroll to position [1189, 0]
click at [1288, 657] on textarea "Message…" at bounding box center [1322, 662] width 285 height 26
type textarea "**********"
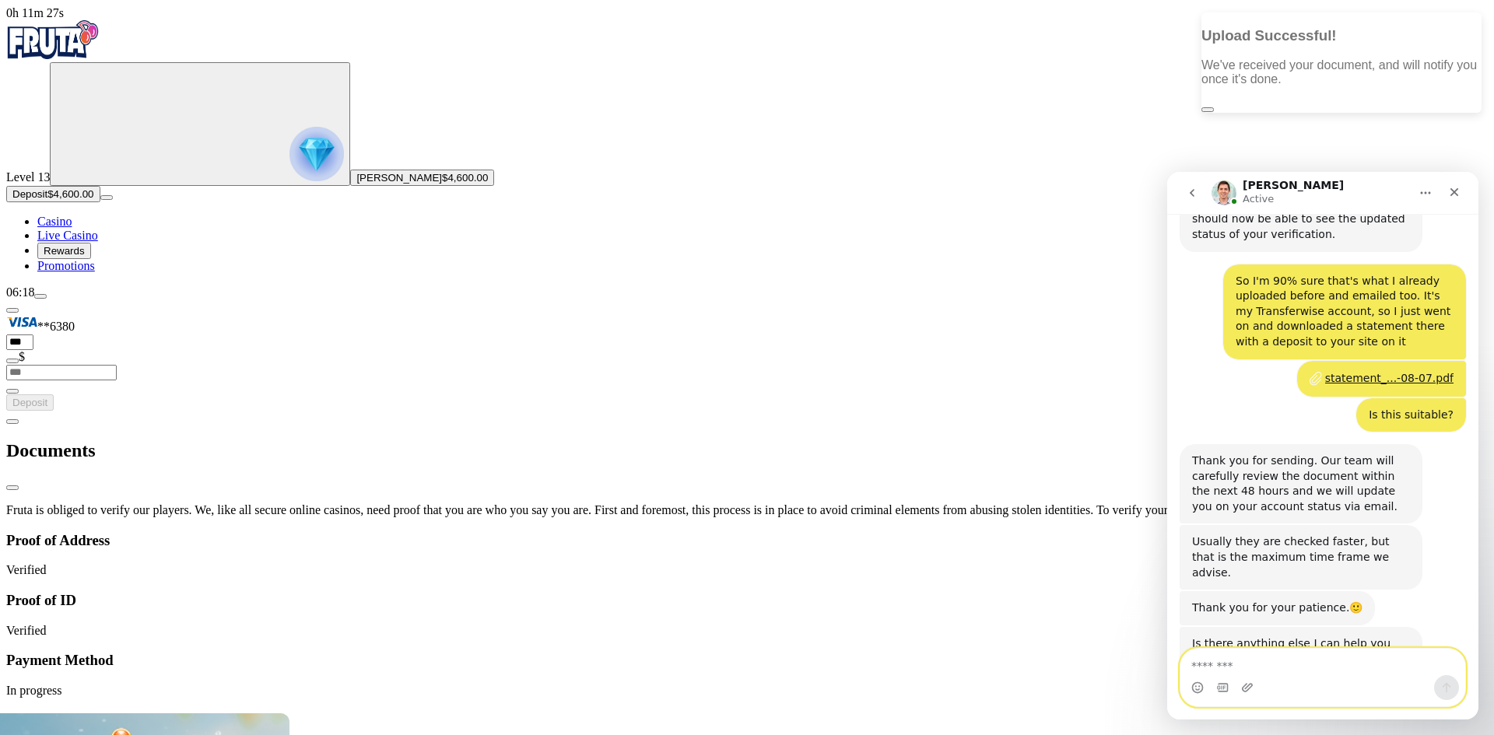
drag, startPoint x: 1293, startPoint y: 661, endPoint x: 1387, endPoint y: 643, distance: 95.8
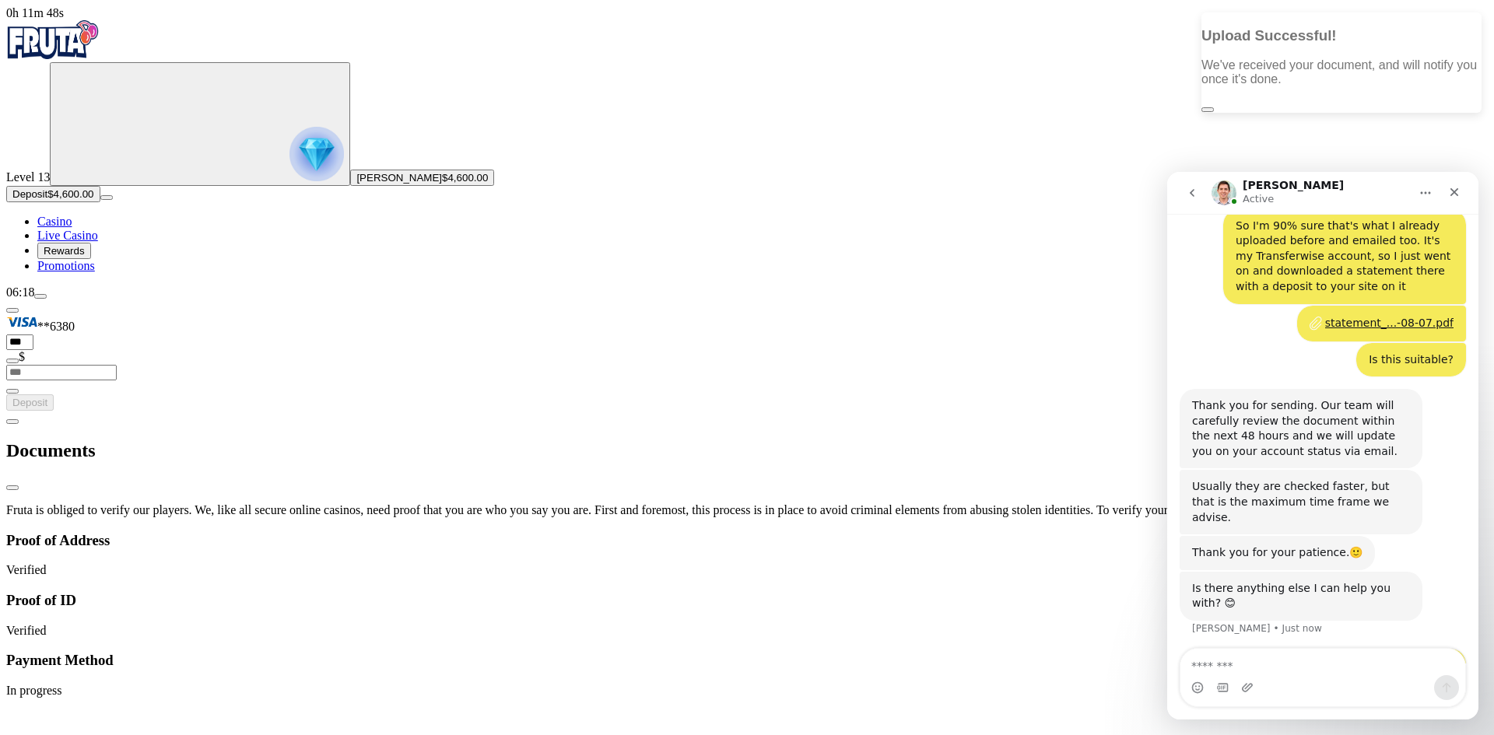
scroll to position [1296, 0]
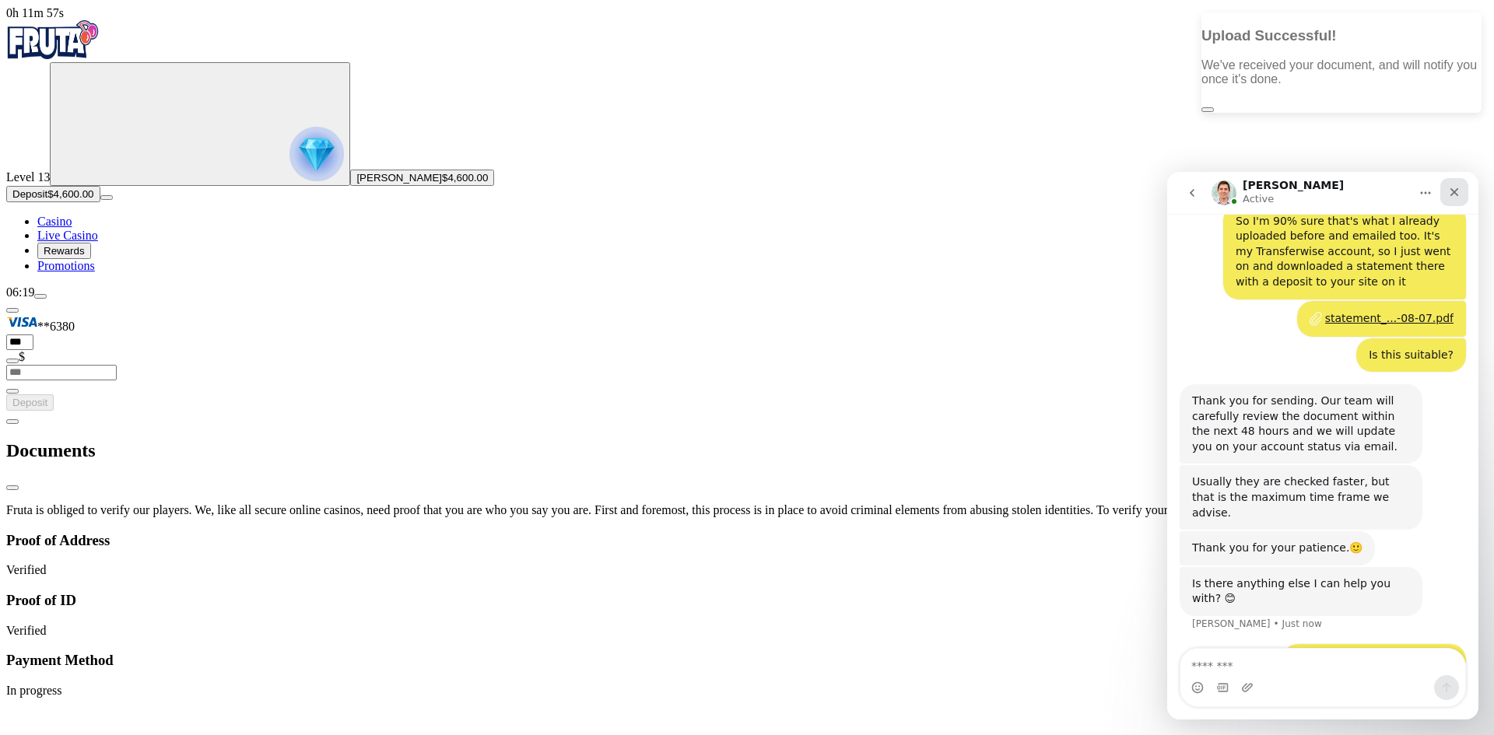
click at [1464, 194] on div "Close" at bounding box center [1454, 192] width 28 height 28
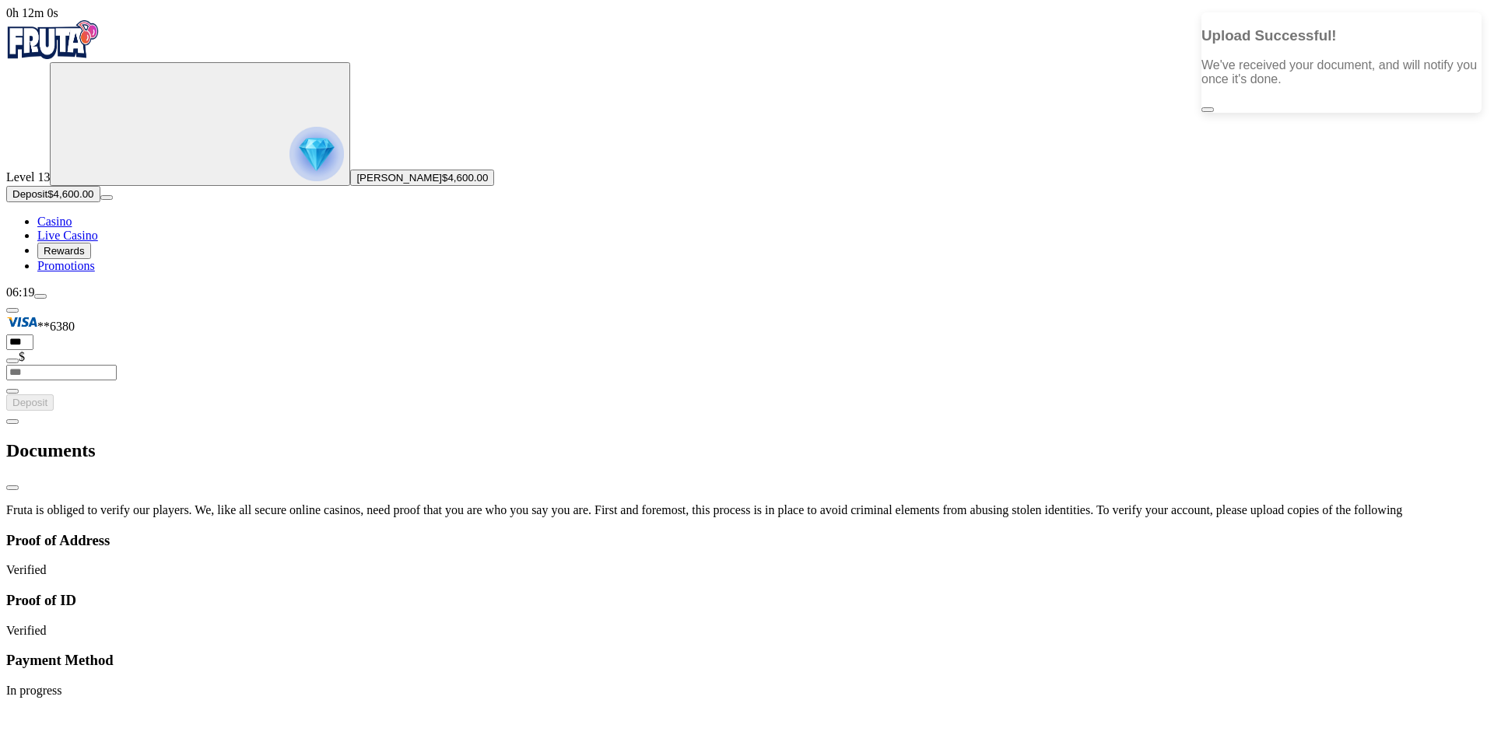
click at [47, 299] on button "menu" at bounding box center [40, 296] width 12 height 5
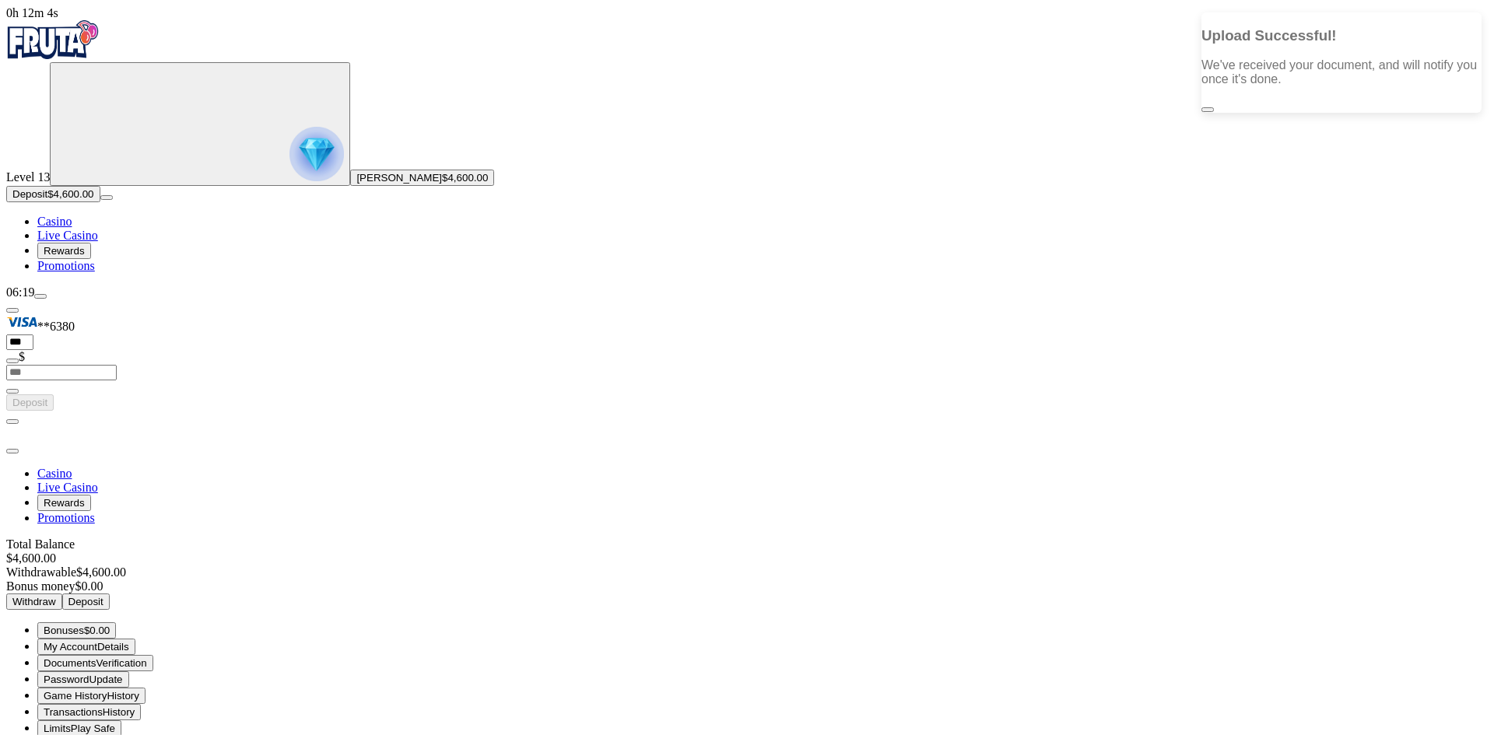
click at [56, 596] on span "Withdraw" at bounding box center [34, 602] width 44 height 12
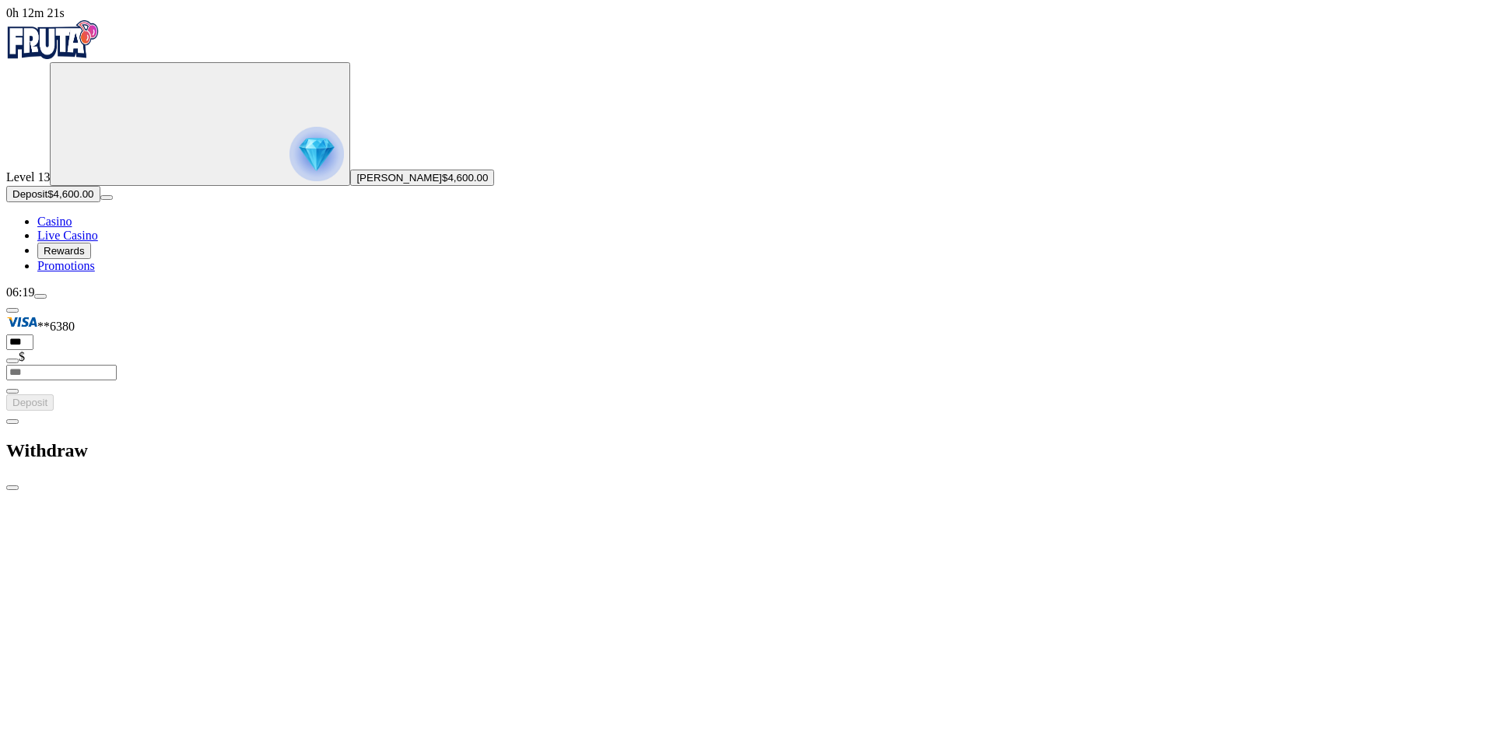
scroll to position [1489, 0]
